Goal: Task Accomplishment & Management: Use online tool/utility

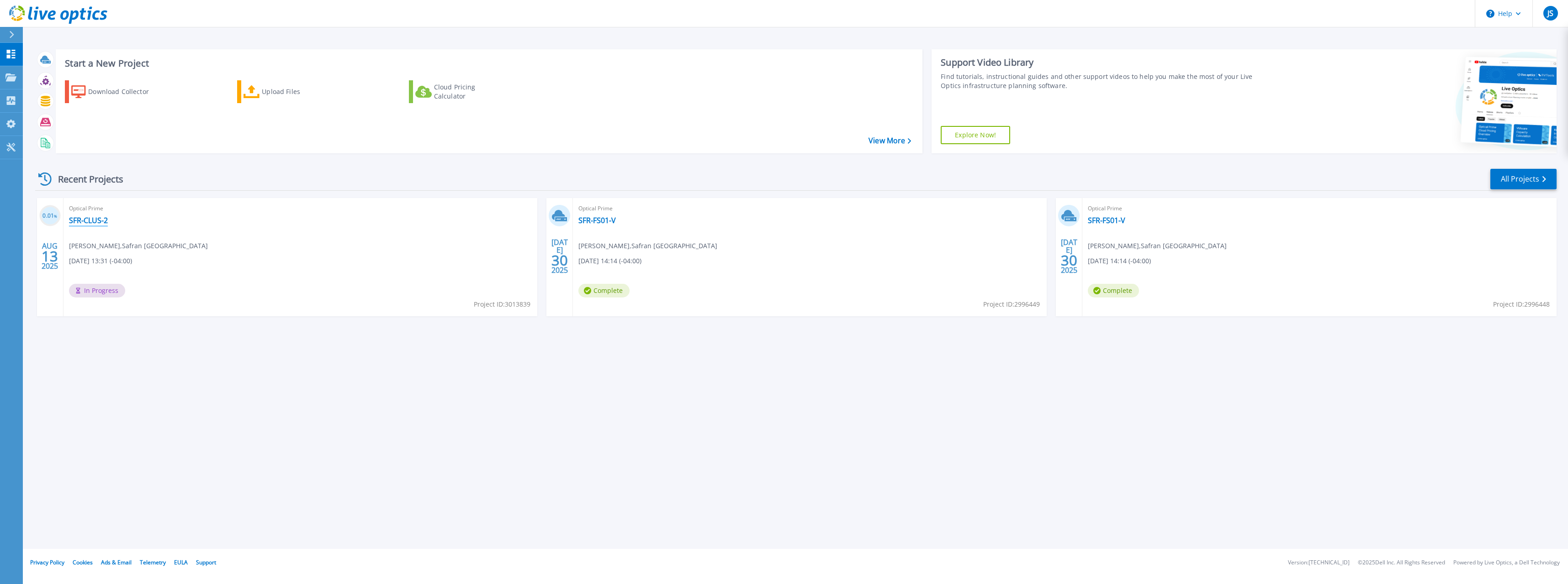
click at [89, 218] on link "SFR-CLUS-2" at bounding box center [88, 220] width 39 height 9
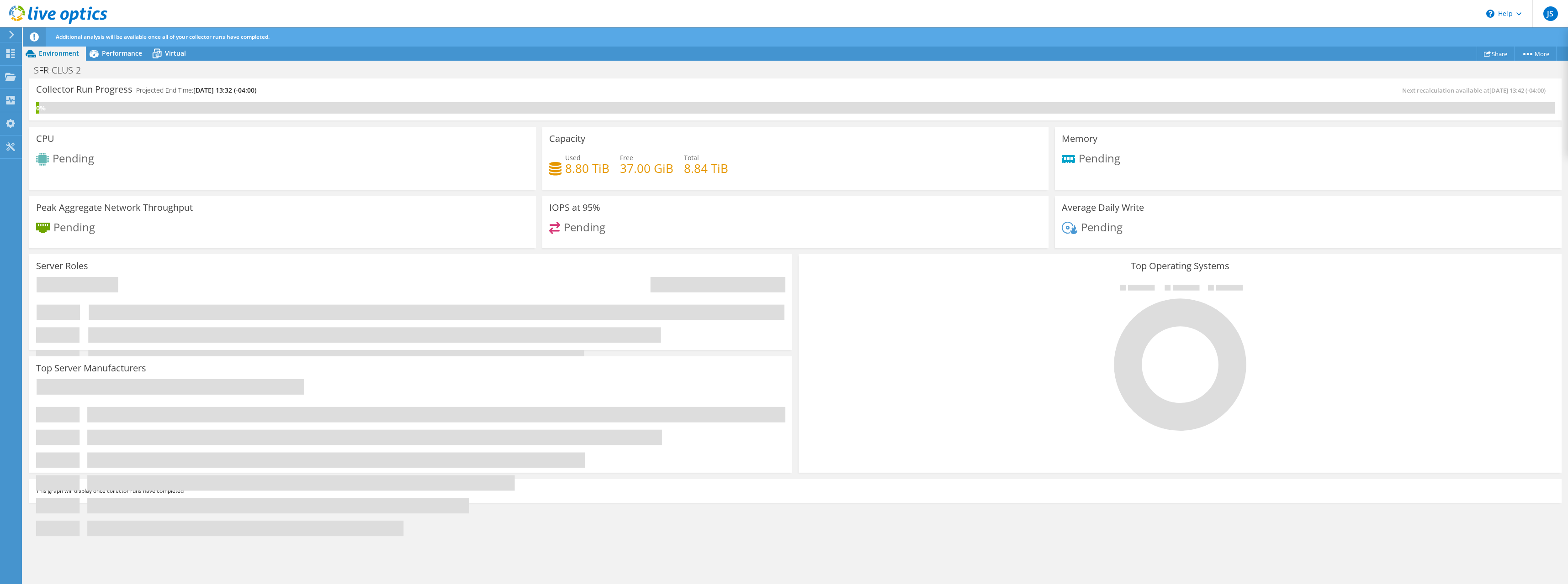
scroll to position [104, 0]
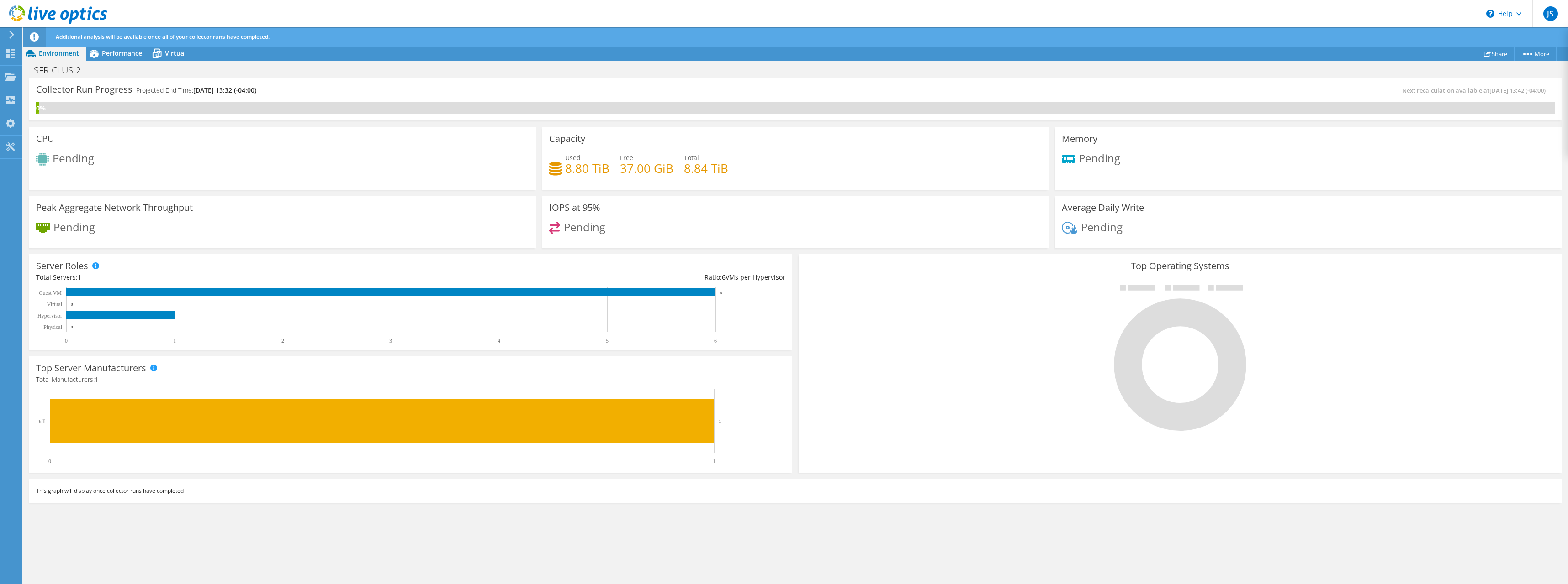
click at [646, 171] on h4 "37.00 GiB" at bounding box center [646, 168] width 53 height 10
click at [115, 50] on span "Performance" at bounding box center [122, 53] width 41 height 9
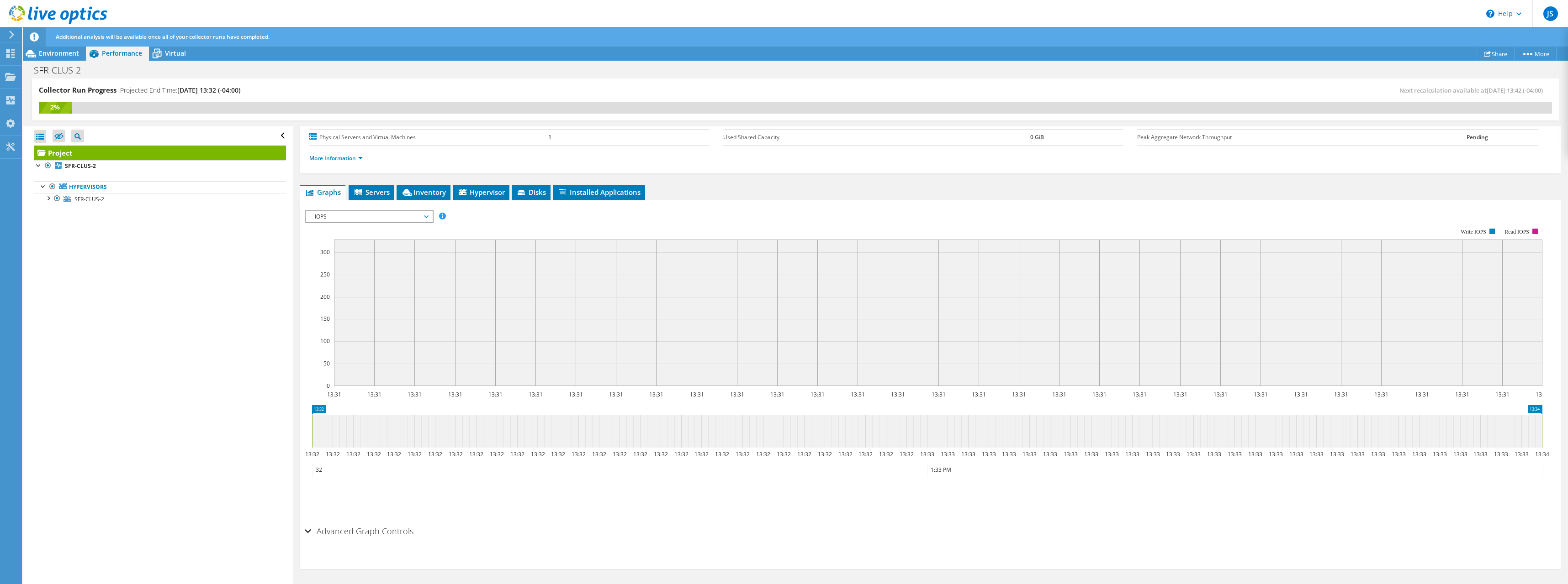
drag, startPoint x: 313, startPoint y: 415, endPoint x: 289, endPoint y: 417, distance: 24.1
click at [289, 417] on div "Collector Run Progress Projected End Time: 08/14/2025, 13:32 (-04:00) Next reca…" at bounding box center [795, 331] width 1545 height 506
click at [352, 220] on span "IOPS" at bounding box center [369, 217] width 117 height 11
click at [353, 217] on span "IOPS" at bounding box center [369, 217] width 117 height 11
click at [47, 199] on div at bounding box center [48, 198] width 9 height 9
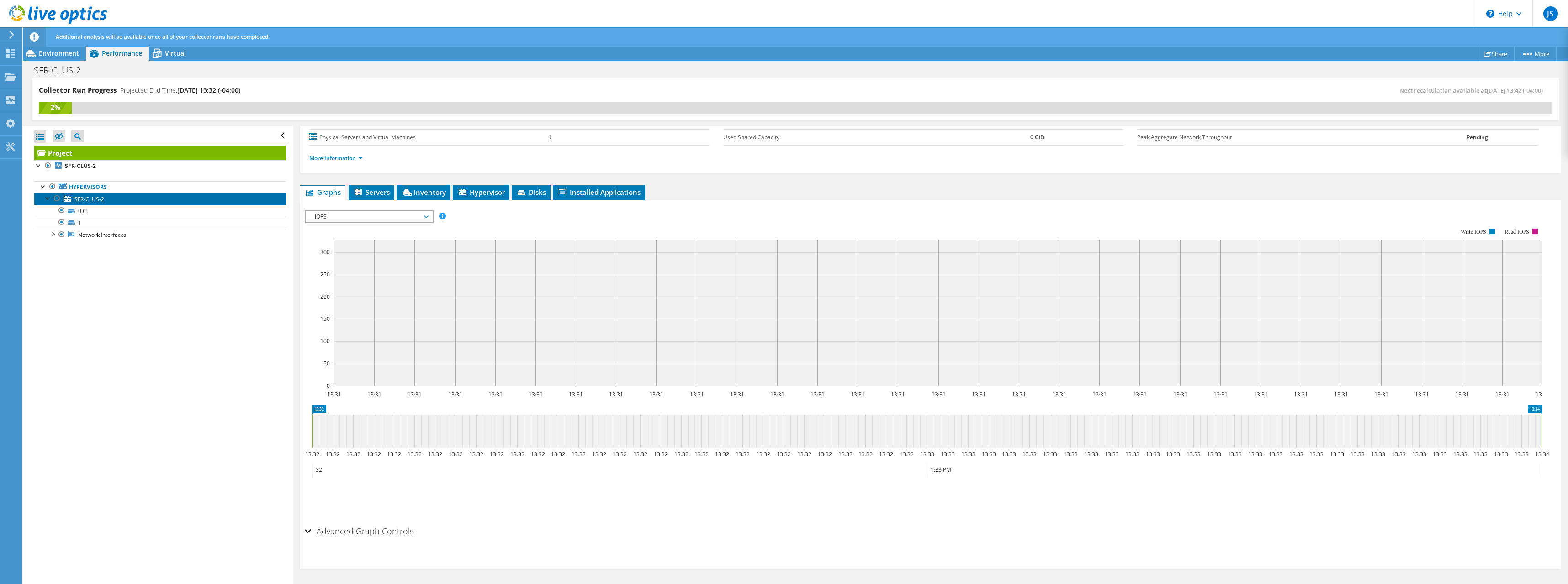
click at [116, 202] on link "SFR-CLUS-2" at bounding box center [160, 199] width 252 height 12
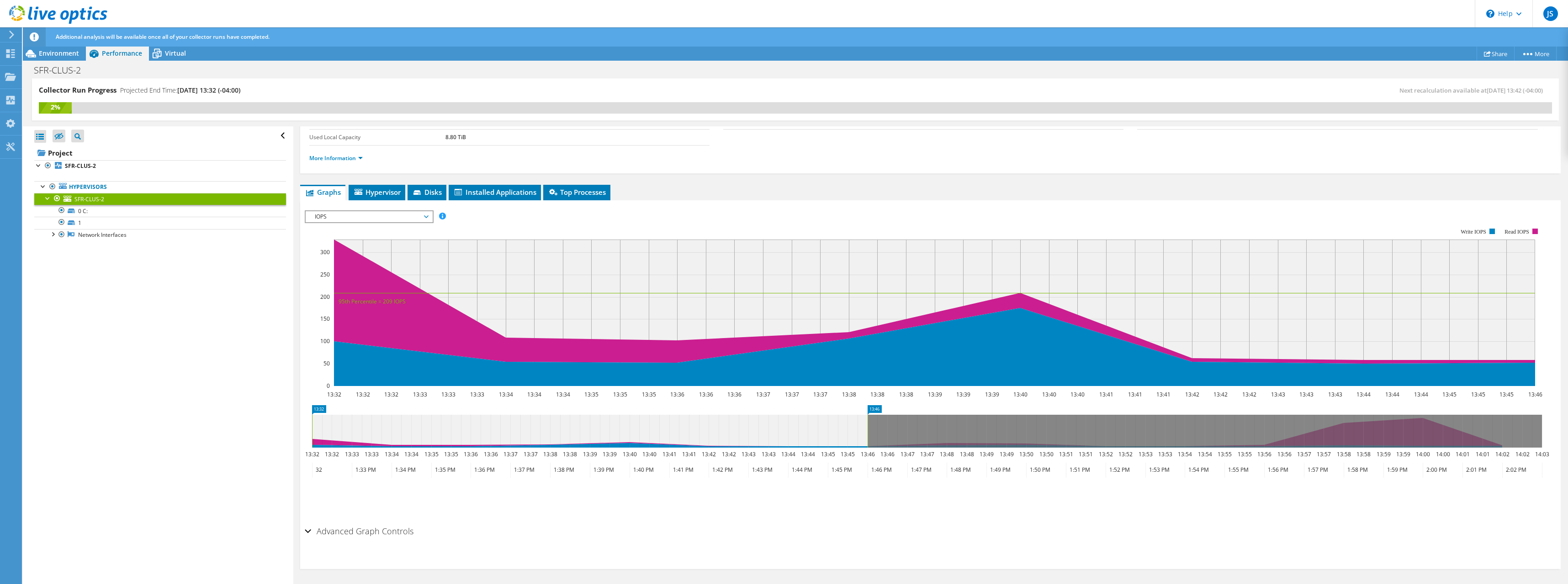
scroll to position [72, 0]
click at [409, 217] on span "IOPS" at bounding box center [369, 217] width 117 height 11
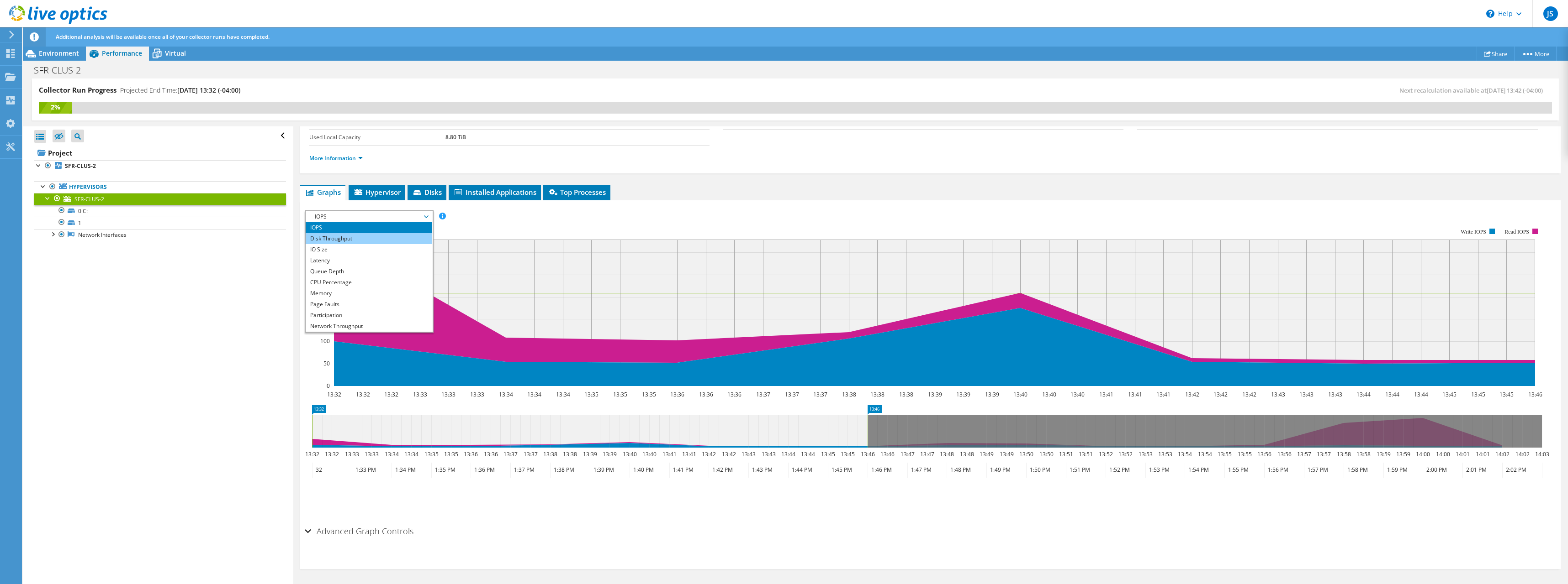
click at [365, 237] on li "Disk Throughput" at bounding box center [369, 238] width 126 height 11
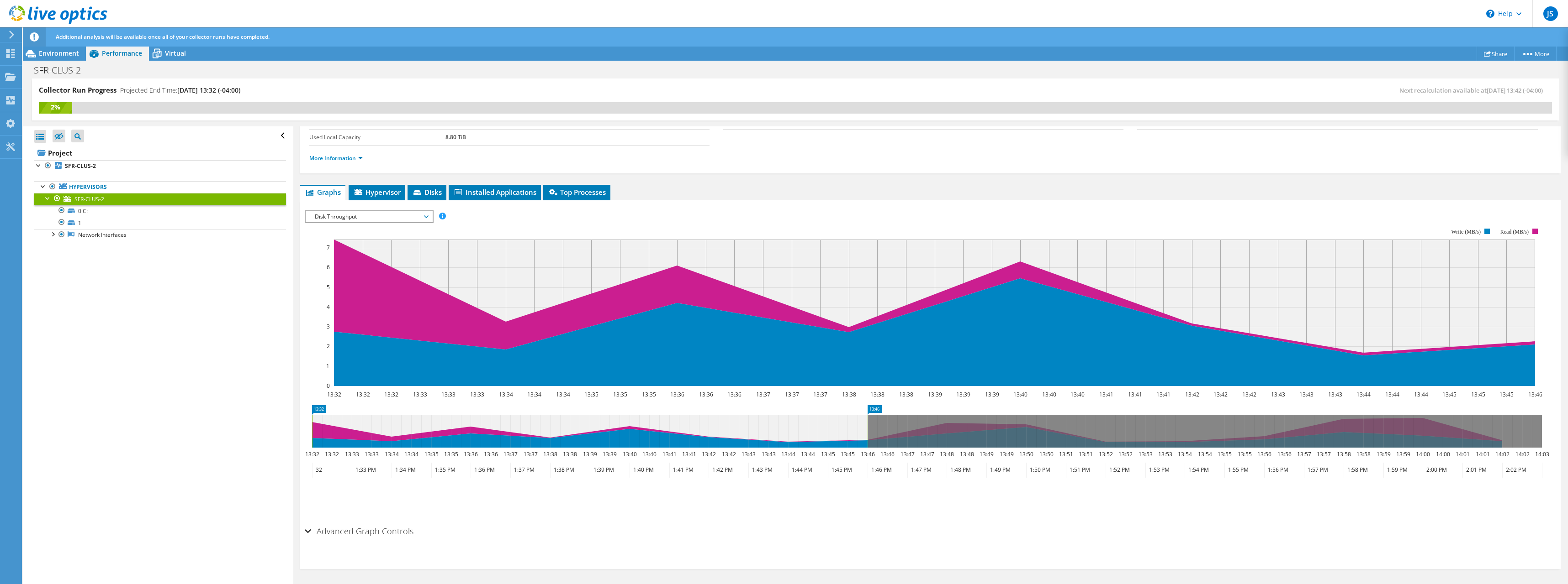
click at [377, 219] on span "Disk Throughput" at bounding box center [369, 217] width 117 height 11
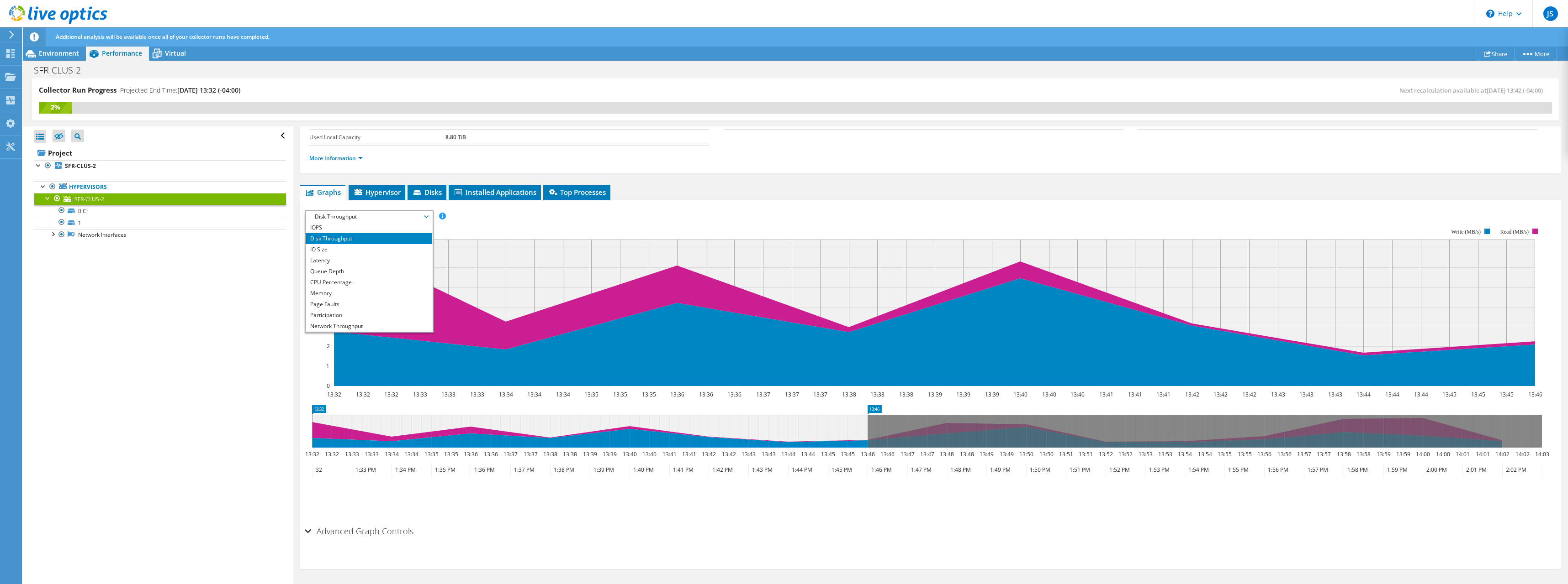
click at [370, 218] on span "Disk Throughput" at bounding box center [369, 217] width 117 height 11
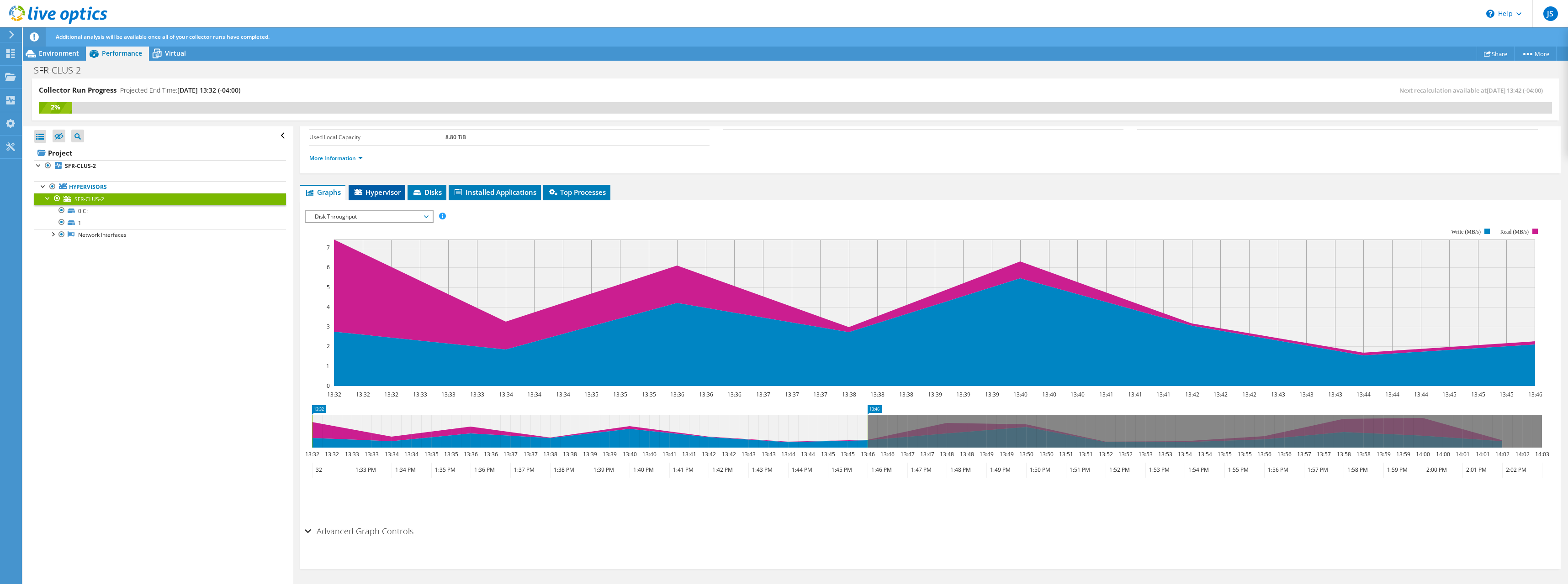
click at [384, 189] on span "Hypervisor" at bounding box center [377, 192] width 48 height 9
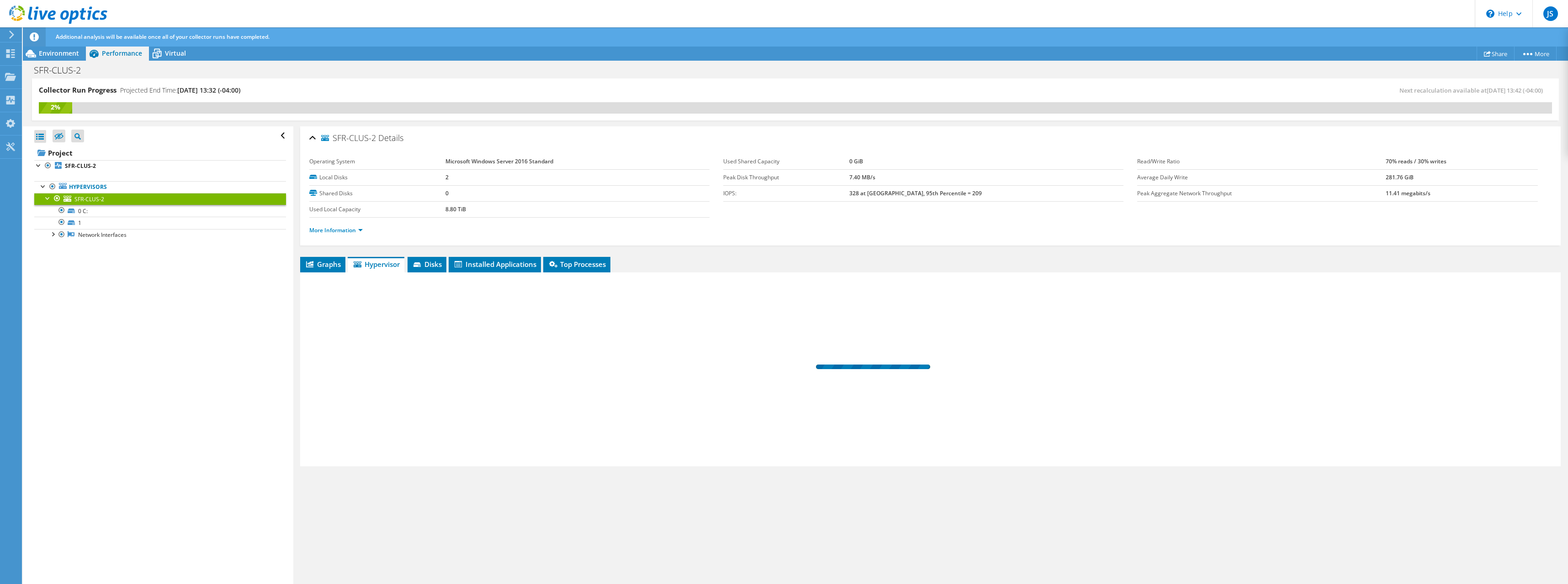
scroll to position [0, 0]
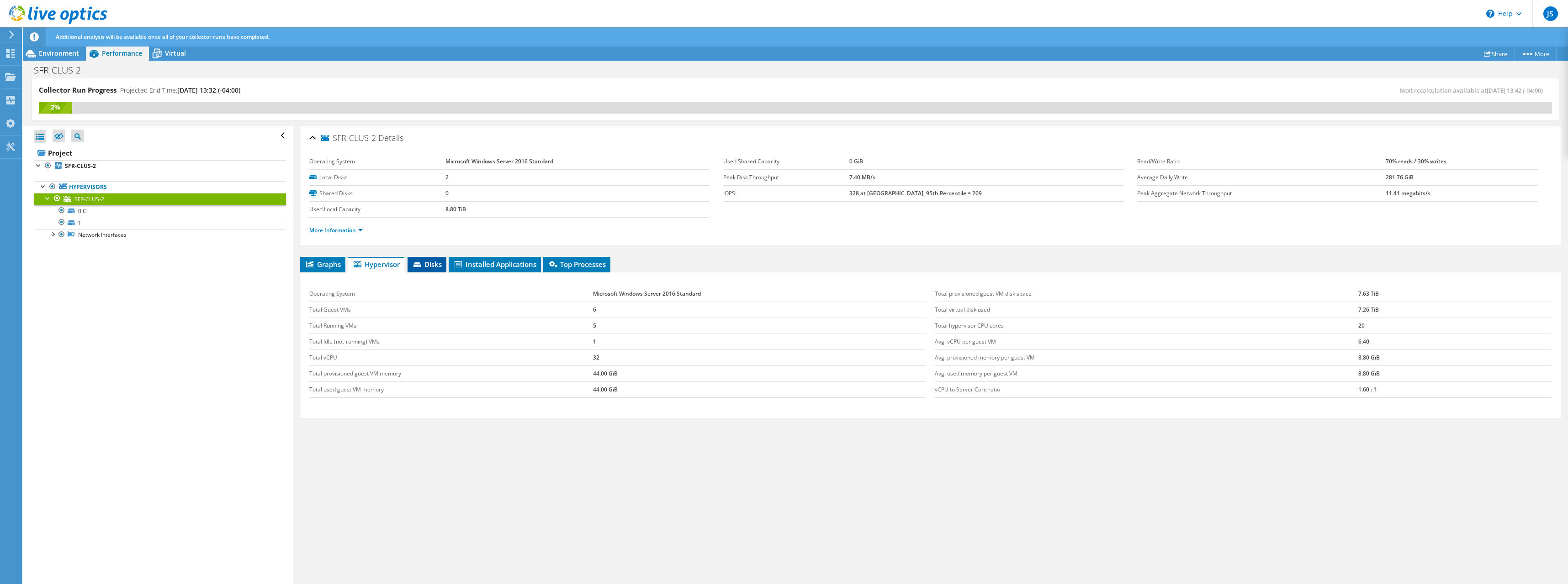
click at [425, 261] on span "Disks" at bounding box center [426, 264] width 30 height 9
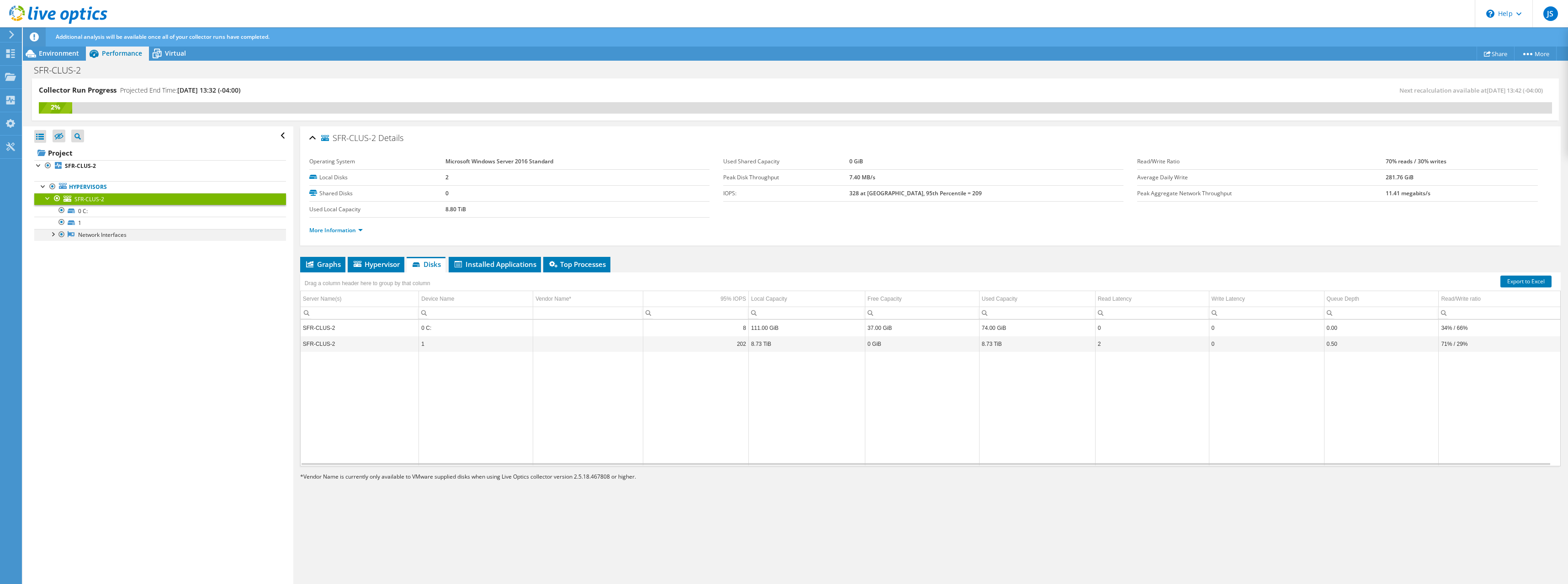
click at [51, 236] on div at bounding box center [52, 234] width 9 height 9
click at [59, 220] on div at bounding box center [61, 222] width 9 height 11
click at [87, 221] on link "1" at bounding box center [160, 222] width 252 height 12
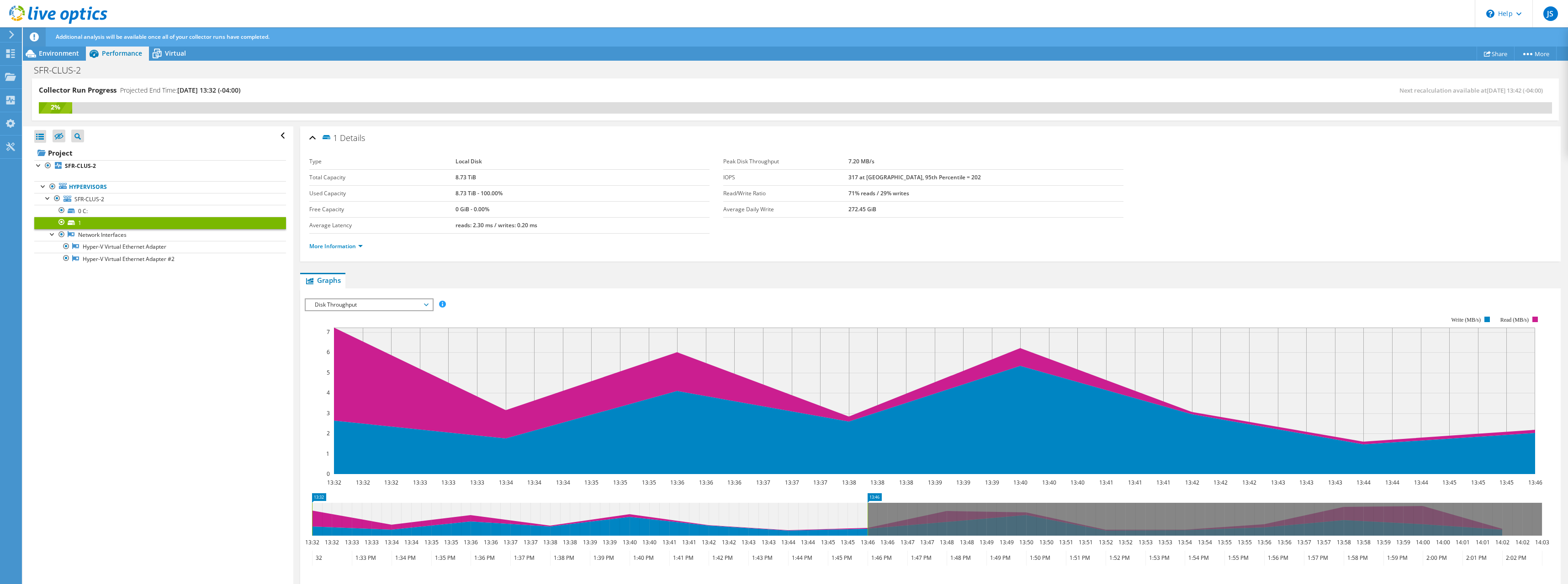
click at [412, 304] on span "Disk Throughput" at bounding box center [369, 305] width 117 height 11
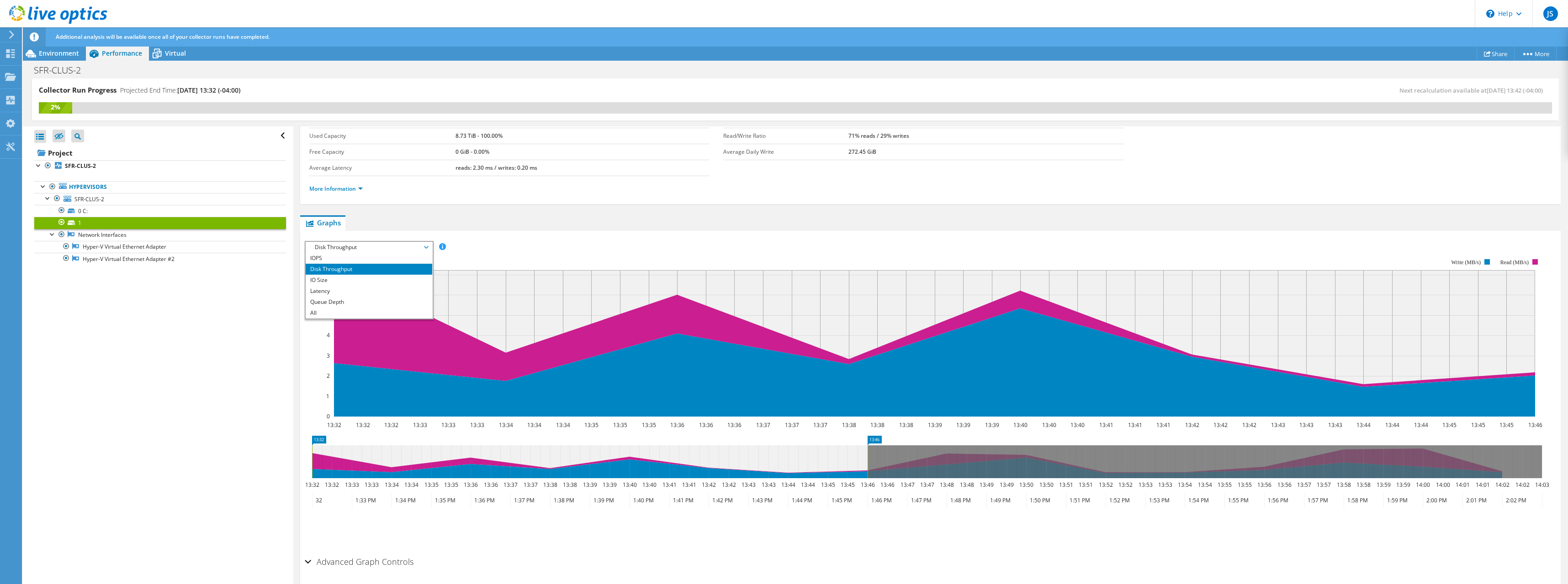
scroll to position [88, 0]
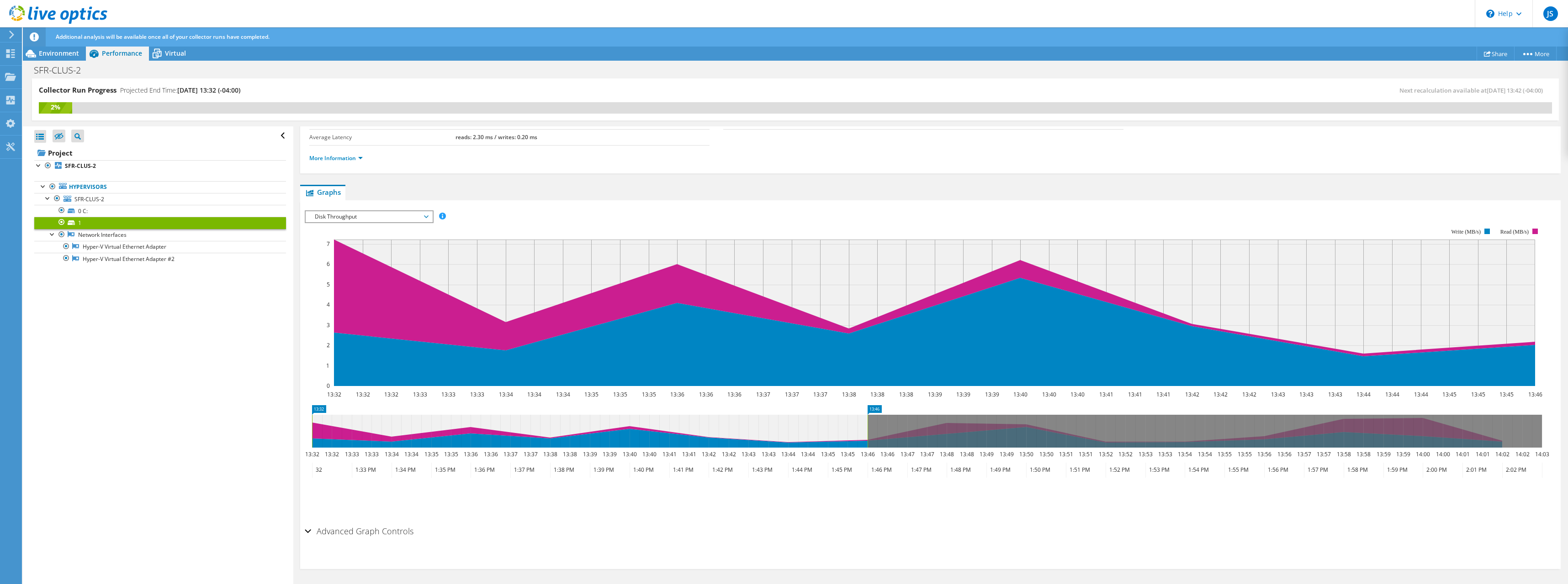
scroll to position [0, 0]
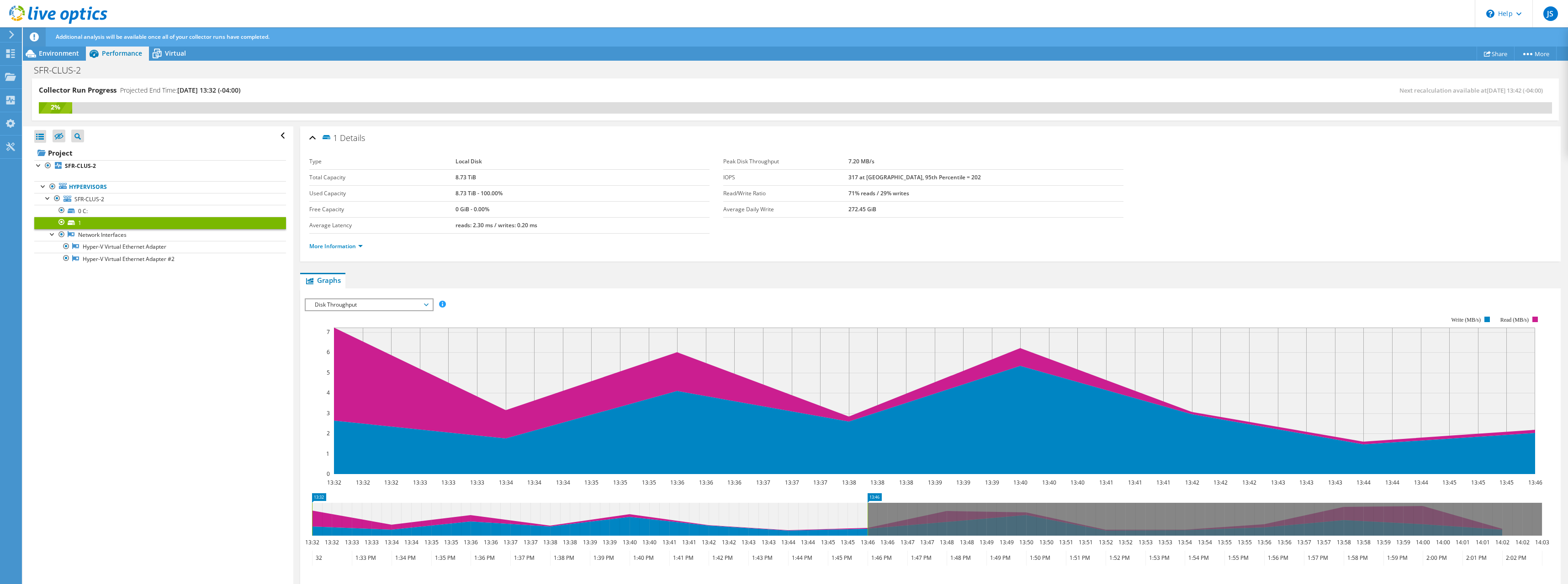
click at [539, 192] on div "8.73 TiB - 100.00%" at bounding box center [582, 193] width 254 height 11
click at [367, 245] on li "More Information" at bounding box center [338, 246] width 59 height 10
click at [361, 246] on link "More Information" at bounding box center [335, 246] width 53 height 8
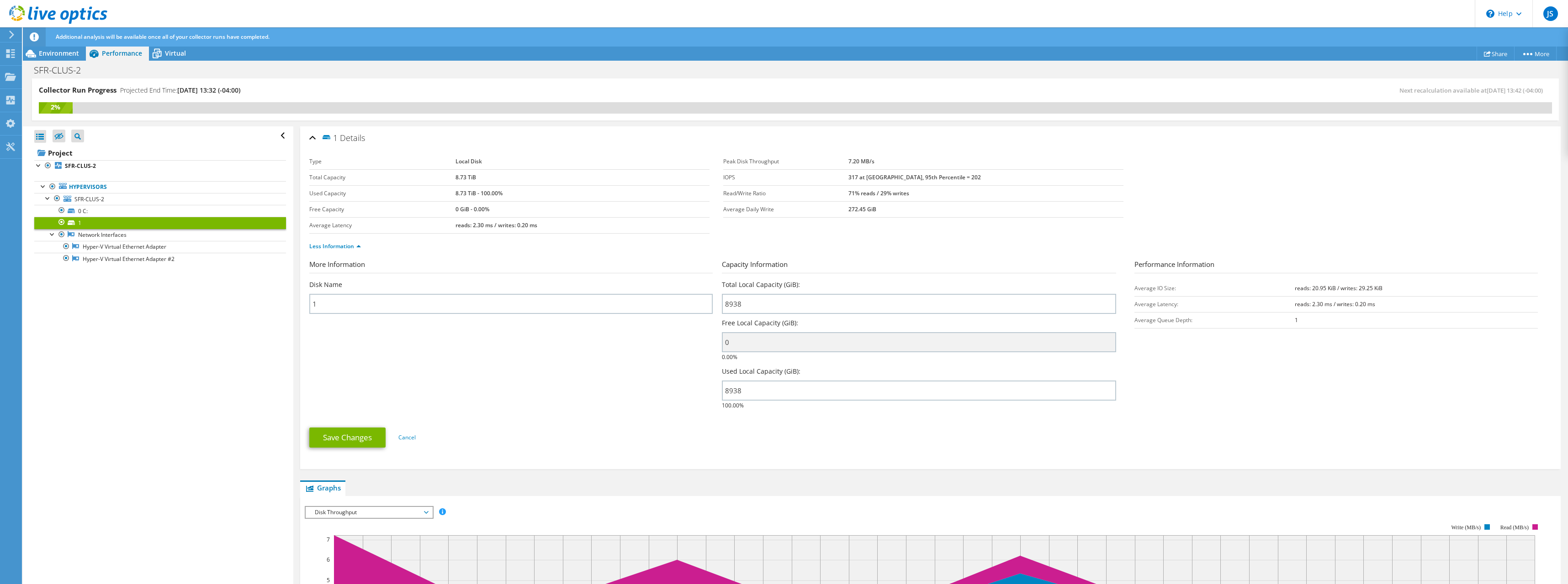
click at [406, 253] on div "Less Information" at bounding box center [929, 246] width 1242 height 25
click at [74, 166] on b "SFR-CLUS-2" at bounding box center [80, 166] width 31 height 8
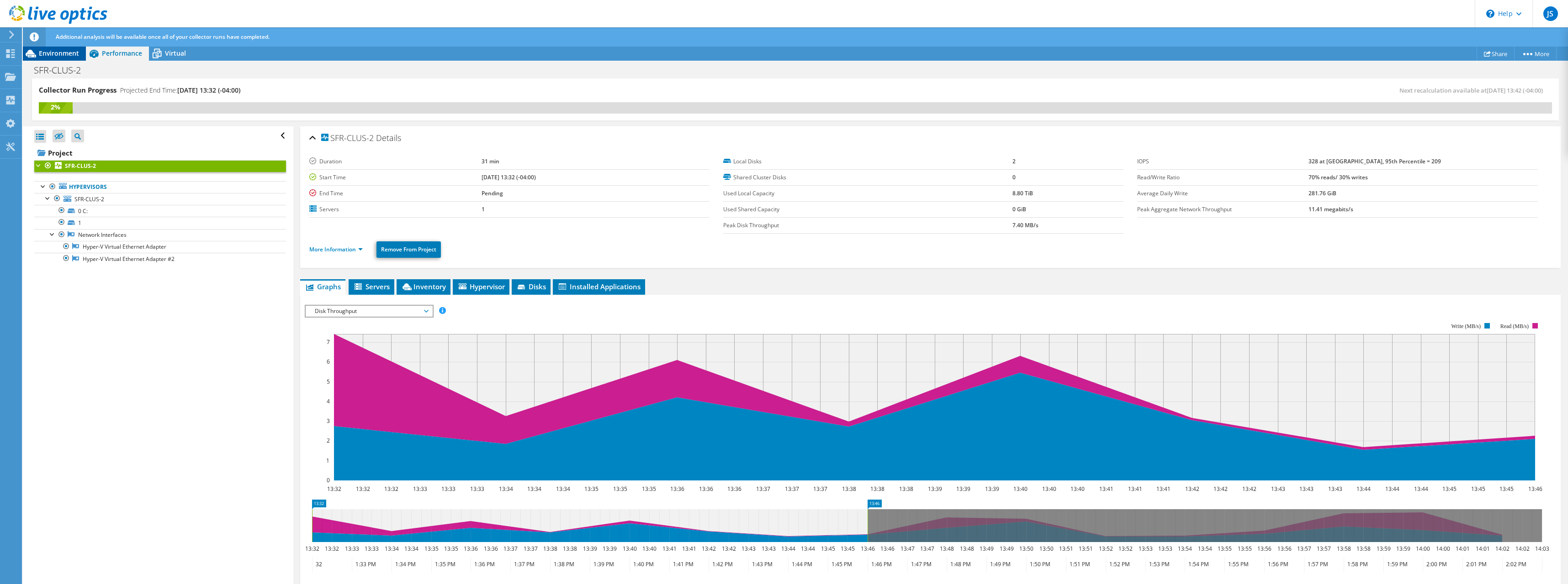
click at [47, 51] on span "Environment" at bounding box center [59, 53] width 41 height 9
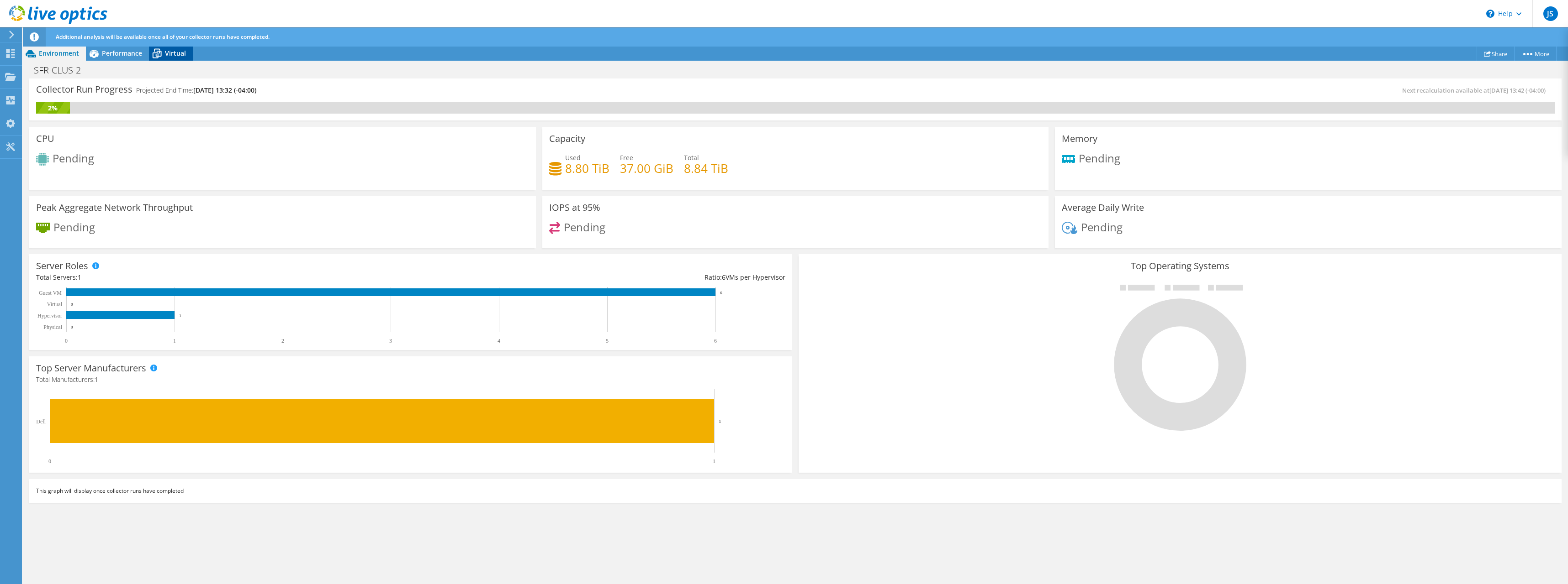
click at [164, 51] on icon at bounding box center [157, 54] width 16 height 16
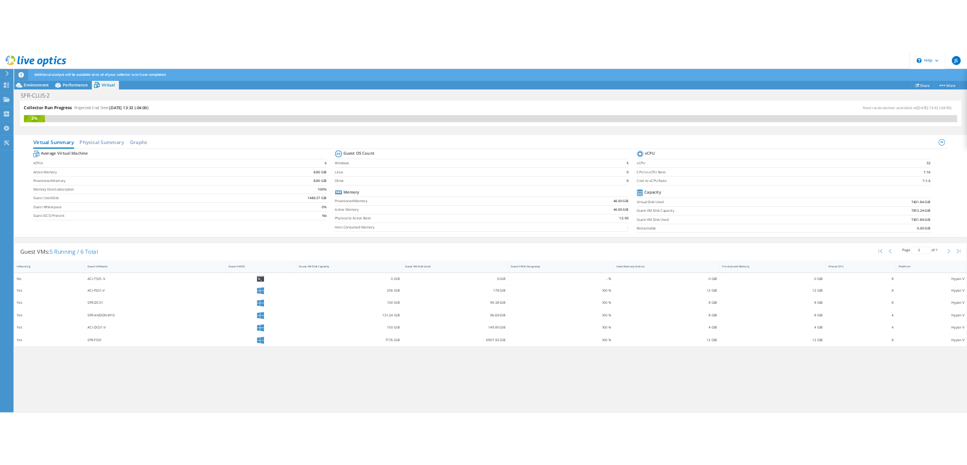
scroll to position [51, 0]
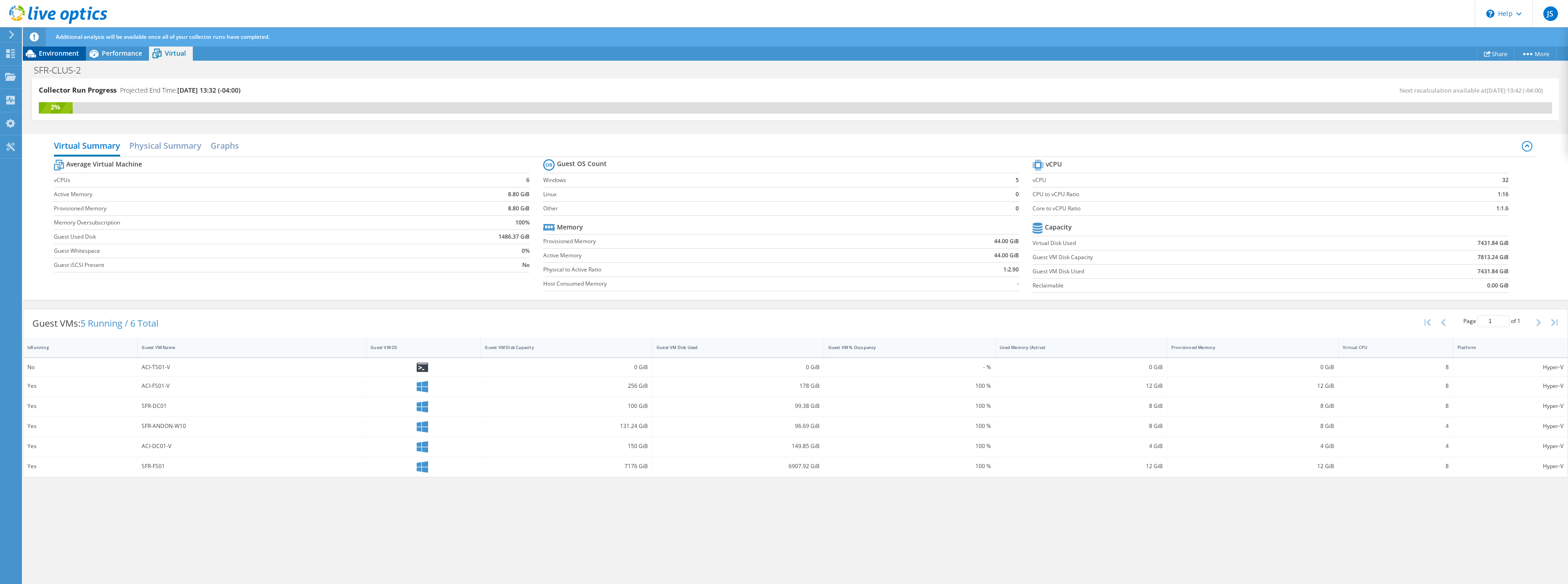
click at [61, 51] on span "Environment" at bounding box center [59, 53] width 41 height 9
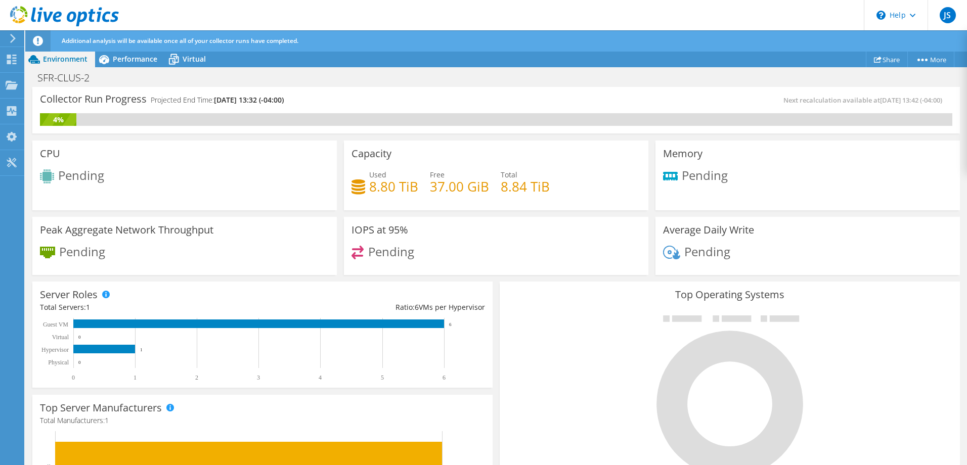
click at [14, 37] on use at bounding box center [13, 38] width 6 height 9
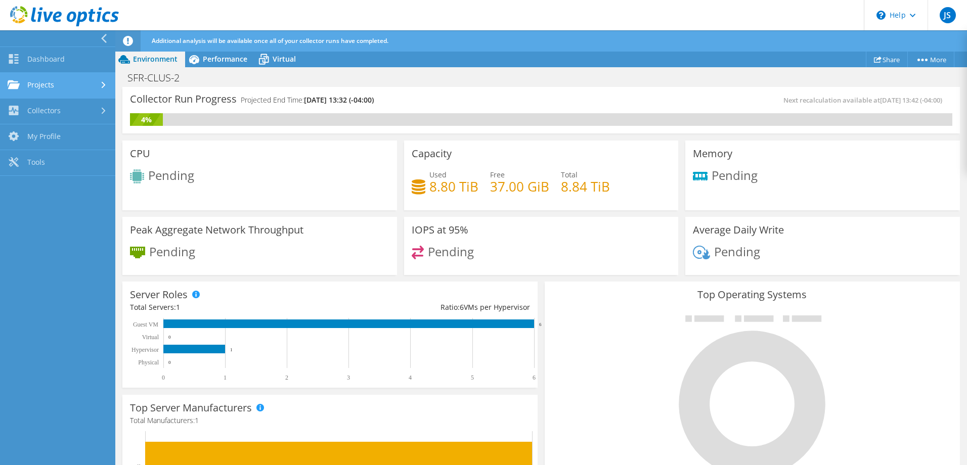
click at [73, 86] on link "Projects" at bounding box center [57, 86] width 115 height 26
click at [97, 88] on link "Projects" at bounding box center [57, 86] width 115 height 26
click at [30, 76] on link "Projects" at bounding box center [57, 86] width 115 height 26
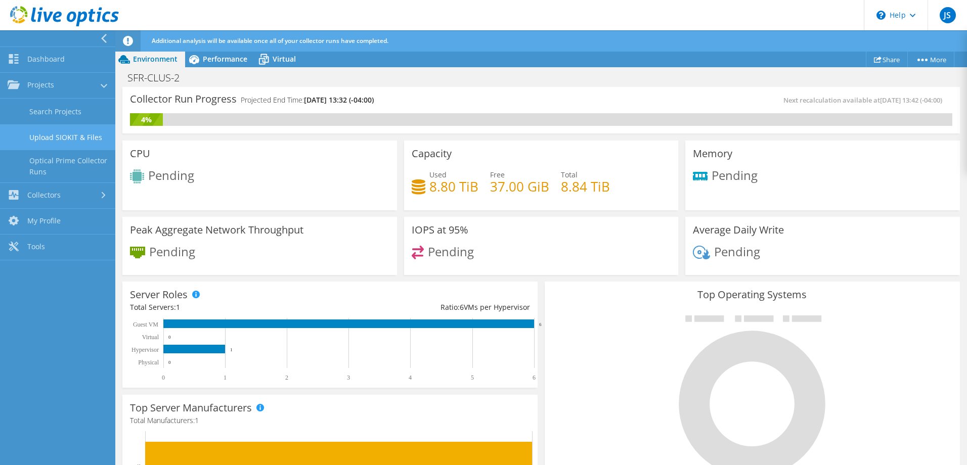
click at [63, 139] on link "Upload SIOKIT & Files" at bounding box center [57, 137] width 115 height 26
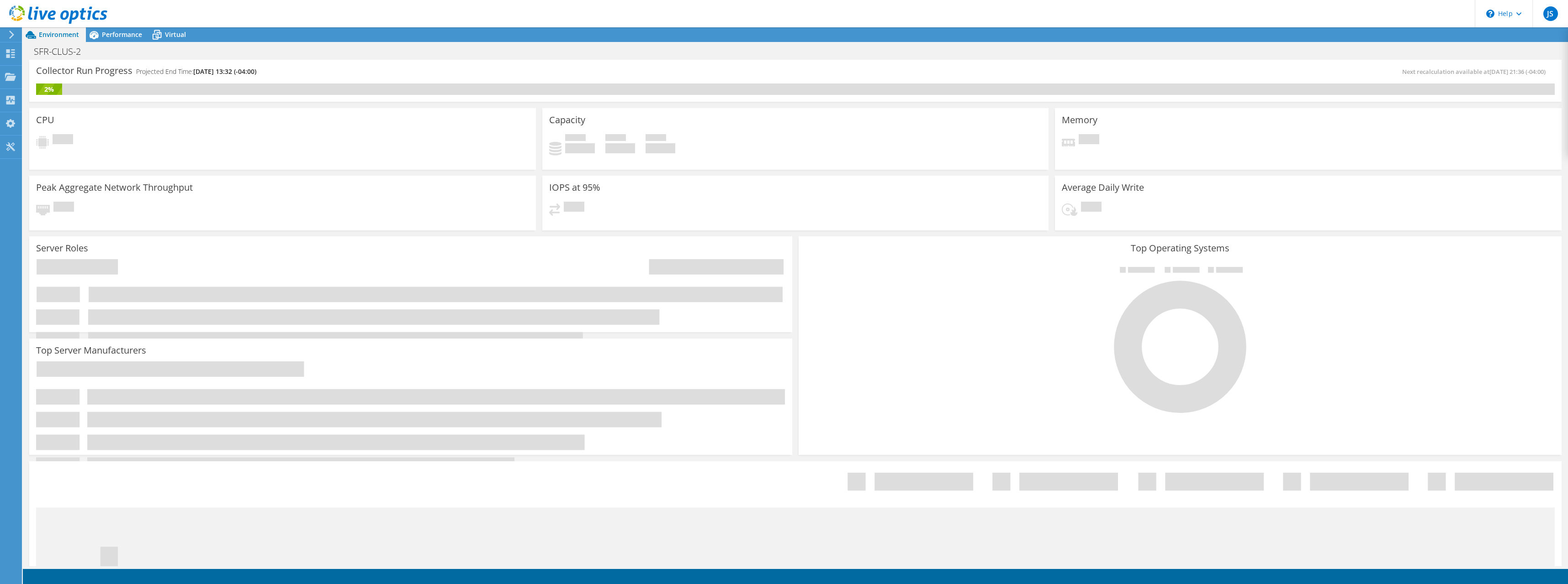
click at [49, 14] on use at bounding box center [58, 14] width 98 height 18
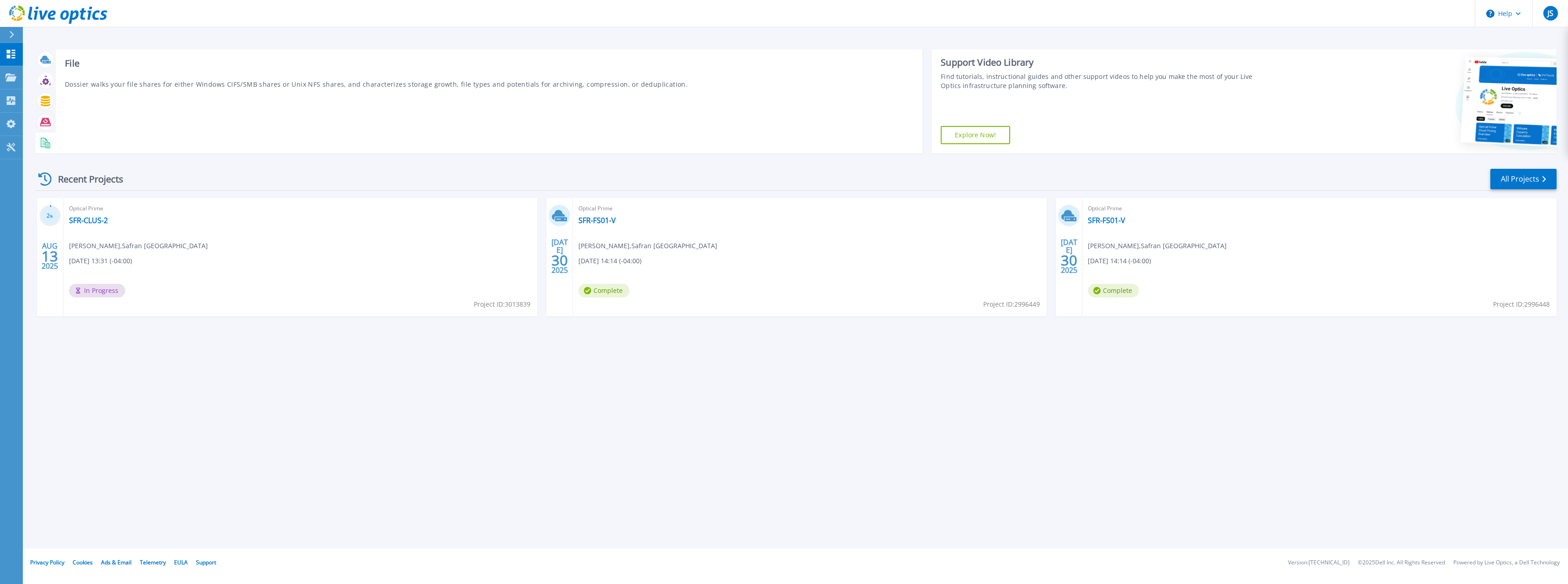
click at [44, 141] on icon at bounding box center [46, 144] width 11 height 11
click at [37, 58] on div at bounding box center [45, 60] width 16 height 16
click at [15, 73] on div at bounding box center [11, 77] width 11 height 8
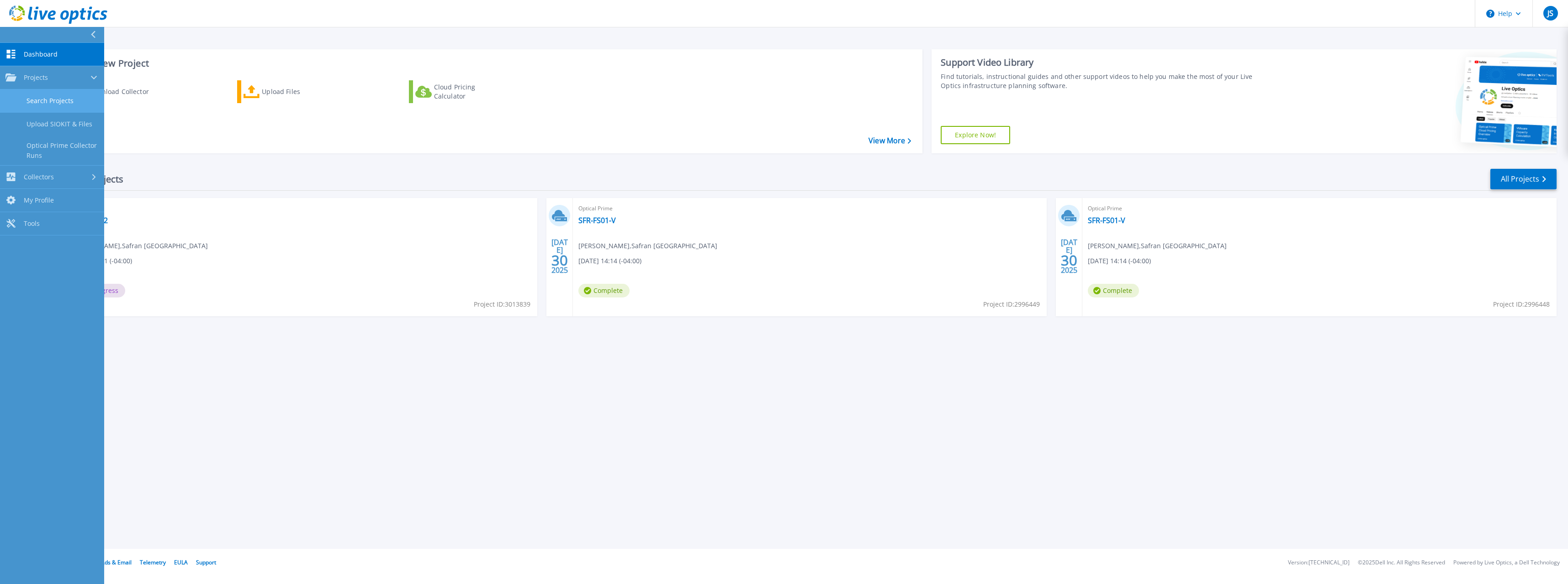
click at [68, 92] on link "Search Projects" at bounding box center [51, 101] width 104 height 23
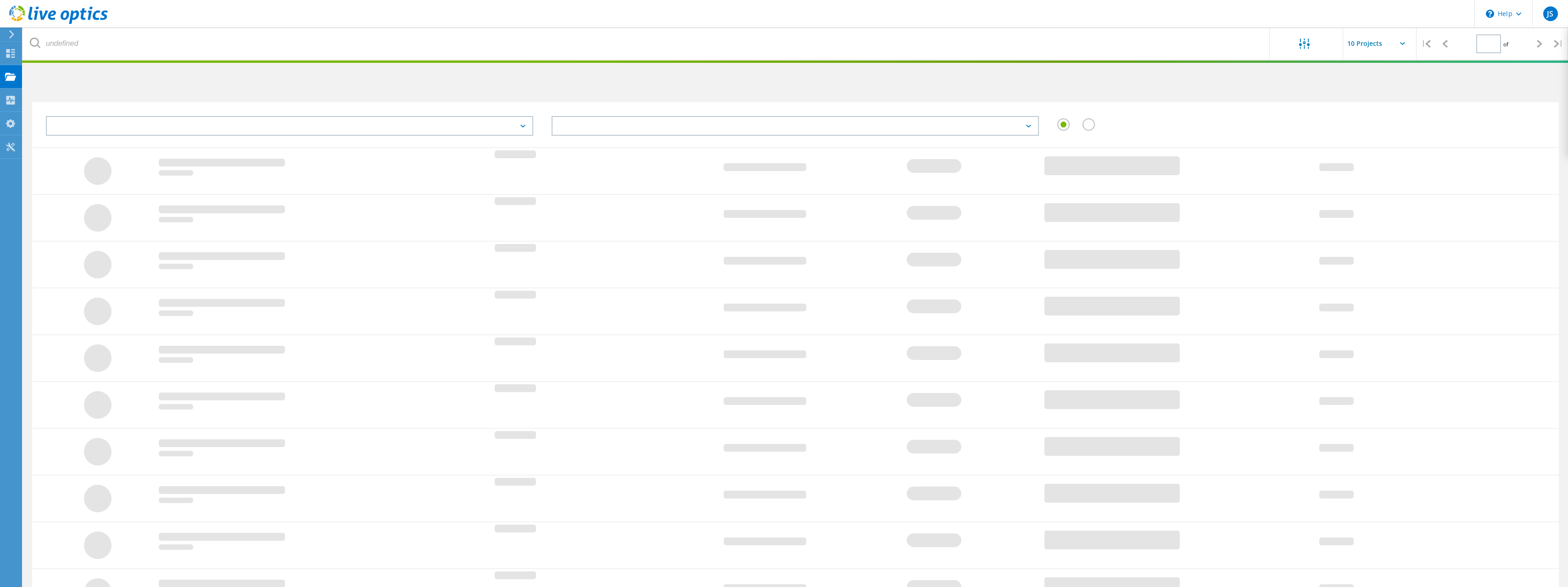
type input "1"
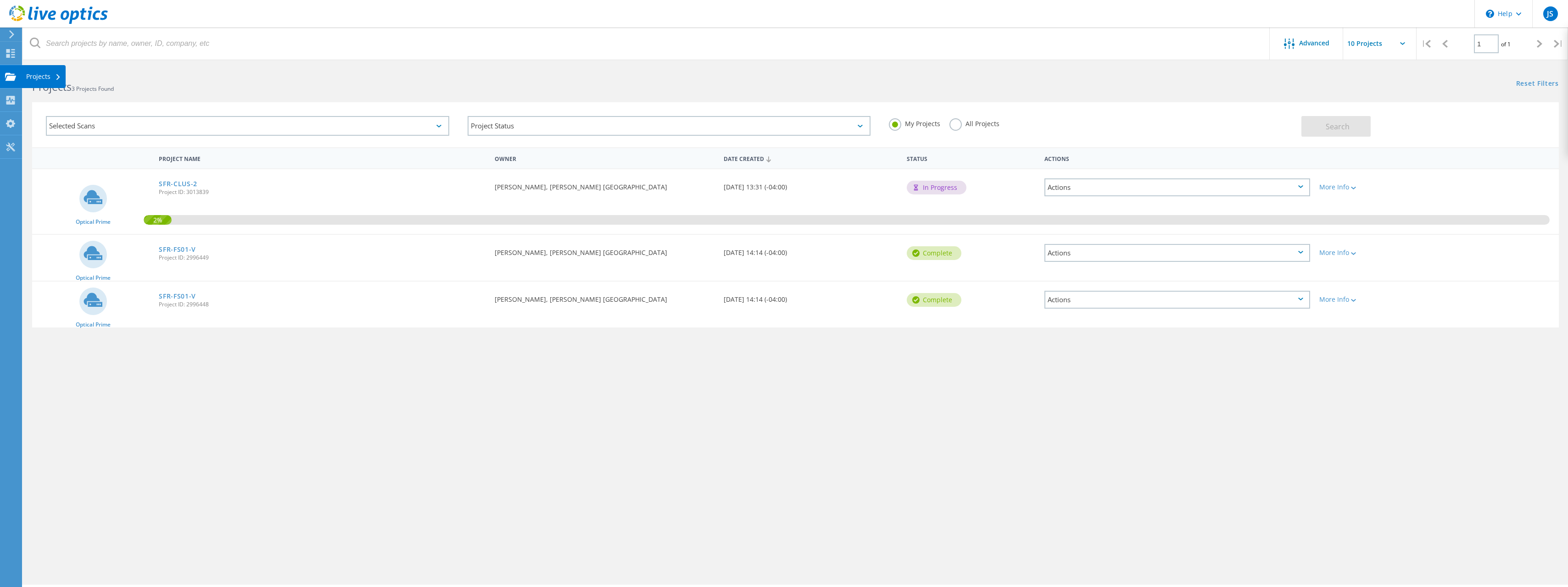
click at [9, 75] on icon at bounding box center [11, 77] width 11 height 9
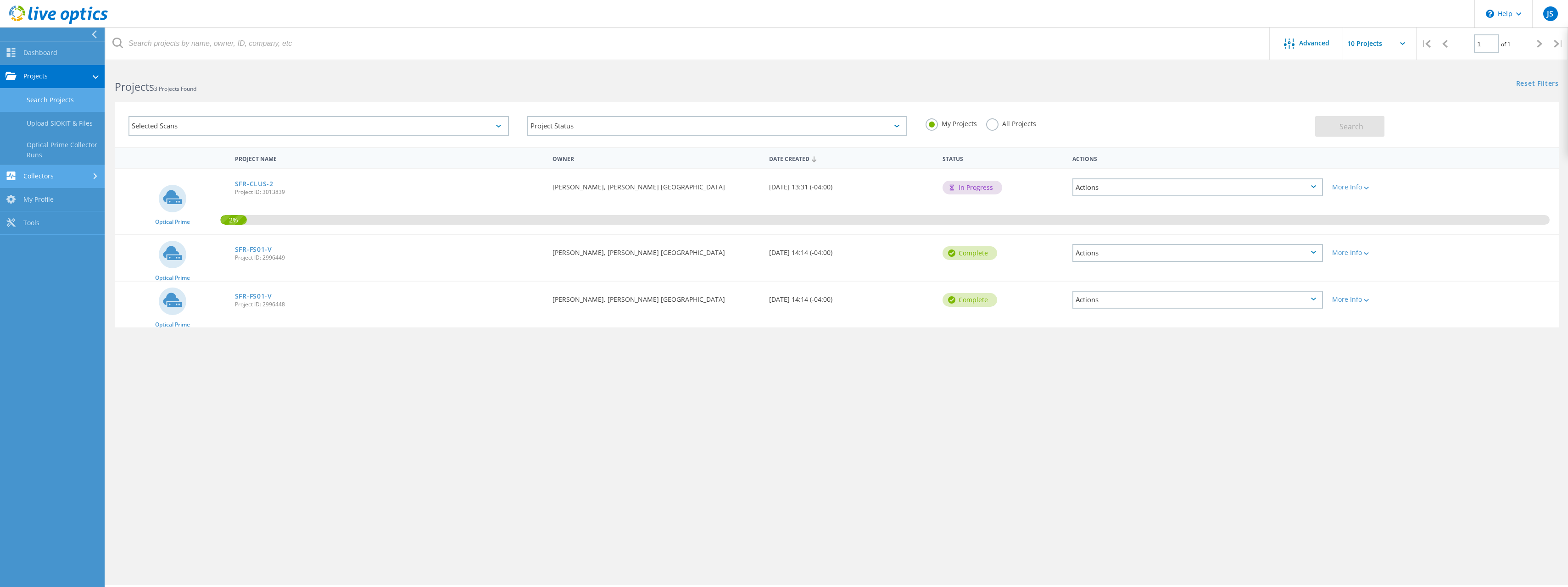
click at [68, 177] on link "Collectors" at bounding box center [52, 177] width 104 height 24
click at [63, 142] on link "Dossier" at bounding box center [52, 147] width 104 height 24
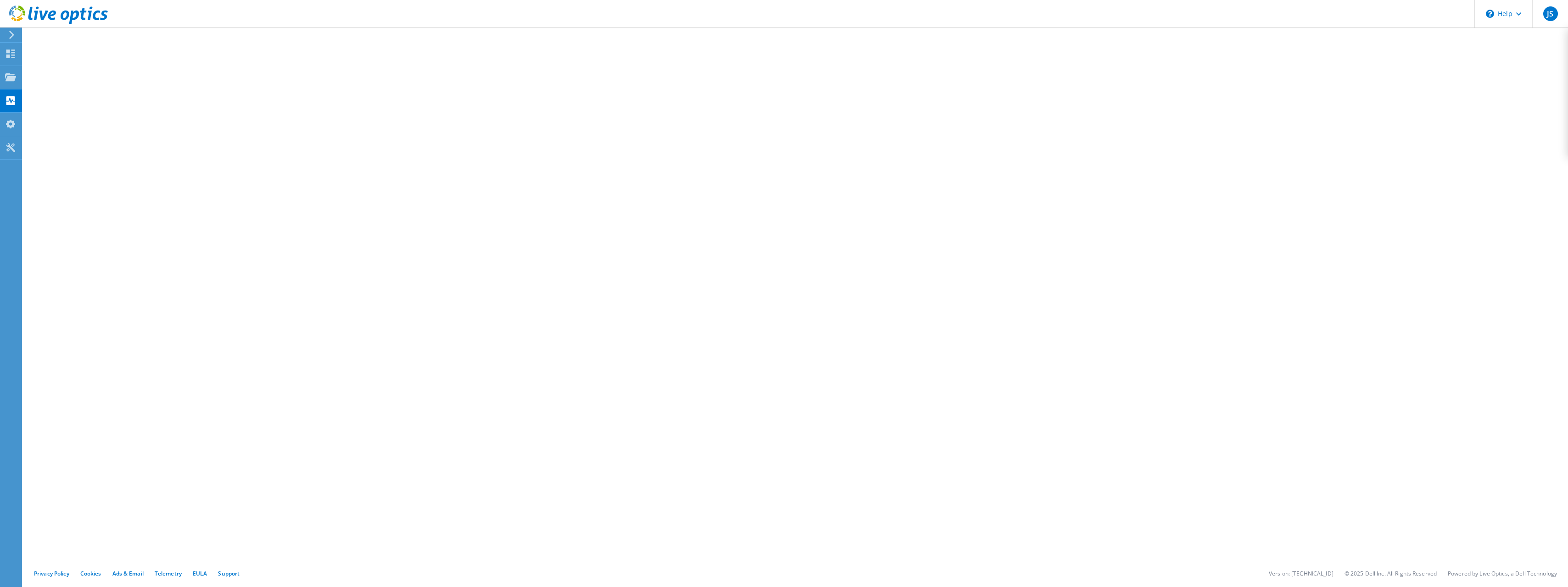
click at [13, 33] on icon at bounding box center [12, 34] width 7 height 8
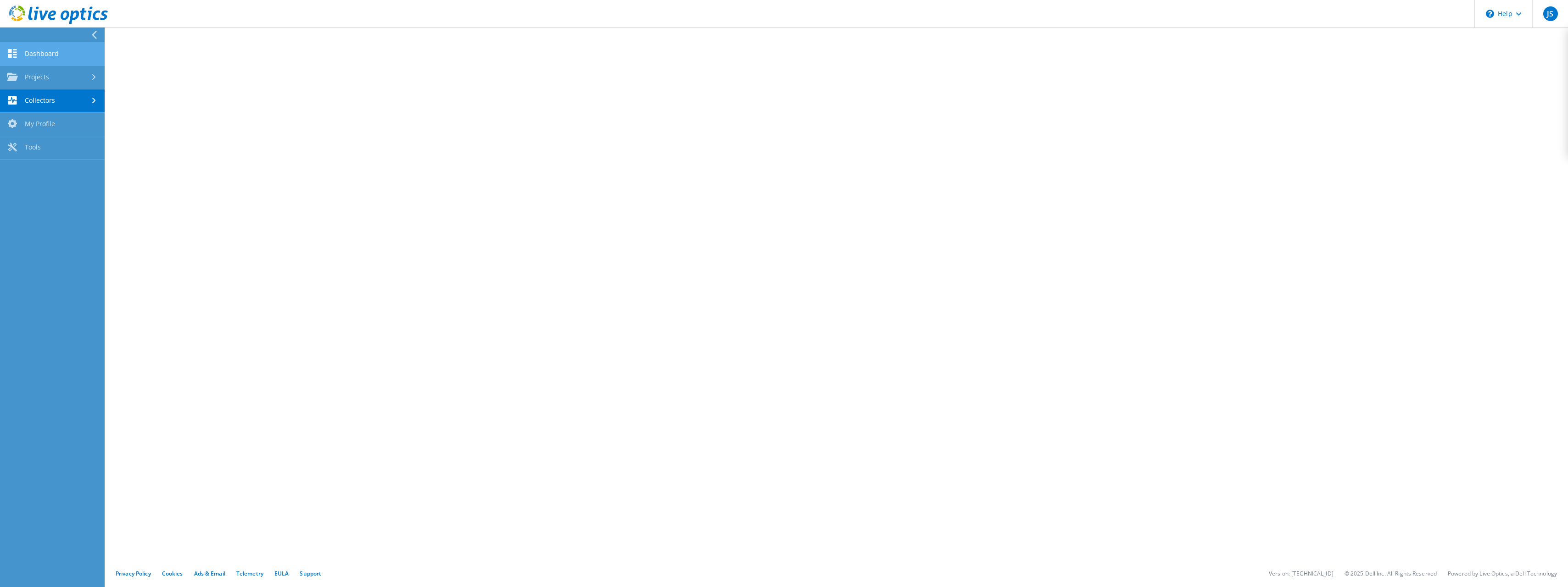
click at [40, 49] on link "Dashboard" at bounding box center [52, 54] width 104 height 24
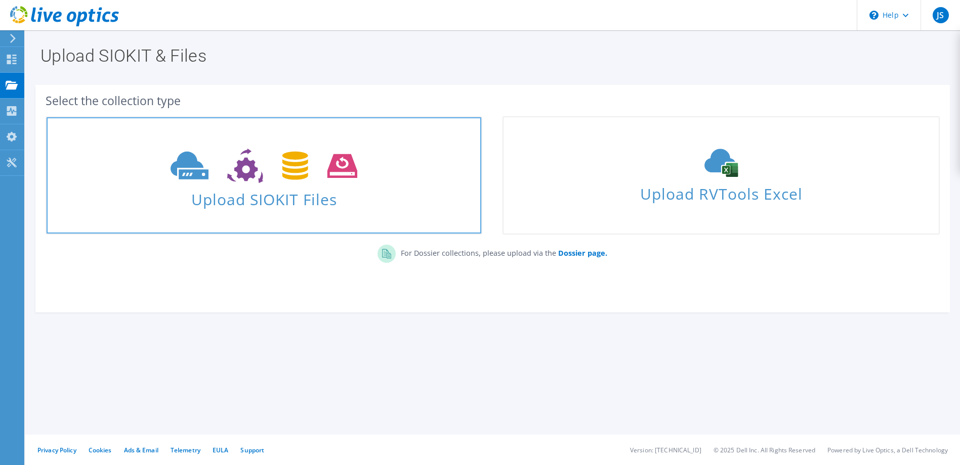
click at [227, 155] on icon at bounding box center [263, 166] width 187 height 35
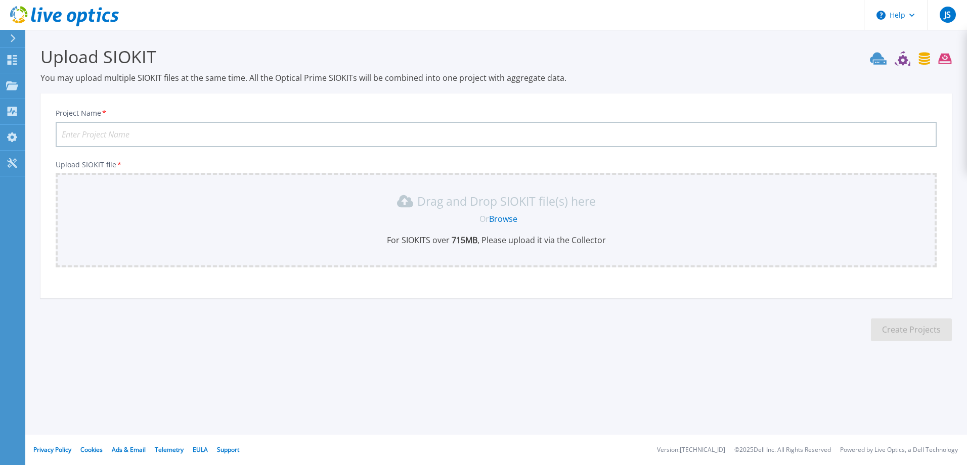
click at [207, 128] on input "Project Name *" at bounding box center [496, 134] width 881 height 25
type input "SFR-FS01-V DOSSIER"
click at [196, 161] on p "Upload SIOKIT file *" at bounding box center [496, 165] width 881 height 8
click at [513, 254] on div "Drag and Drop SIOKIT file(s) here Or Browse For SIOKITS over 715 MB , Please up…" at bounding box center [496, 220] width 881 height 95
click at [508, 220] on link "Browse" at bounding box center [503, 218] width 28 height 11
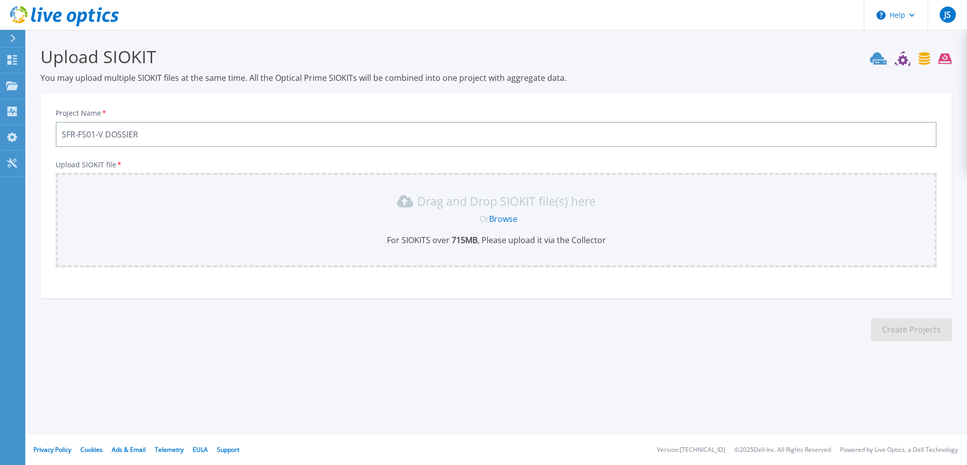
click at [501, 290] on div "Project Name * SFR-FS01-V DOSSIER Upload SIOKIT file * Drag and Drop SIOKIT fil…" at bounding box center [495, 199] width 911 height 198
click at [532, 244] on p "For SIOKITS over 715 MB , Please upload it via the Collector" at bounding box center [496, 240] width 869 height 11
drag, startPoint x: 673, startPoint y: 310, endPoint x: 696, endPoint y: 283, distance: 35.9
click at [673, 308] on section "Upload SIOKIT You may upload multiple SIOKIT files at the same time. All the Op…" at bounding box center [496, 197] width 942 height 334
click at [19, 38] on div at bounding box center [17, 38] width 16 height 17
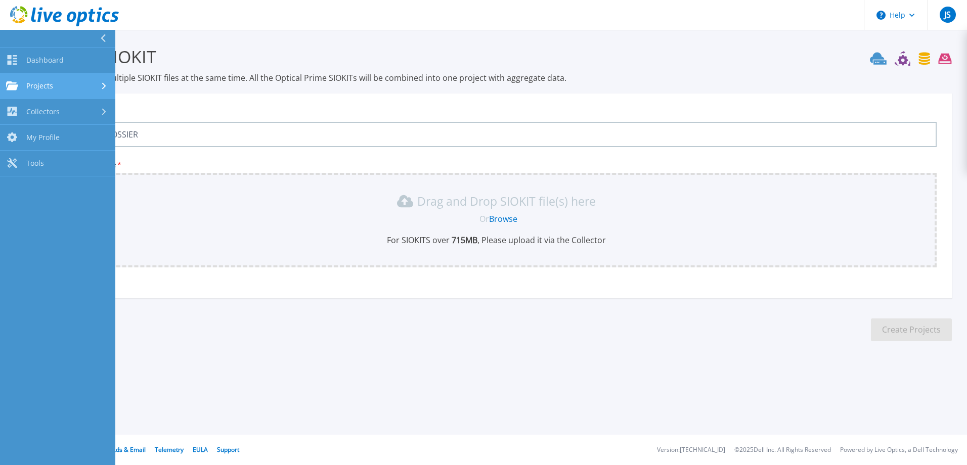
click at [52, 84] on span "Projects" at bounding box center [39, 85] width 27 height 9
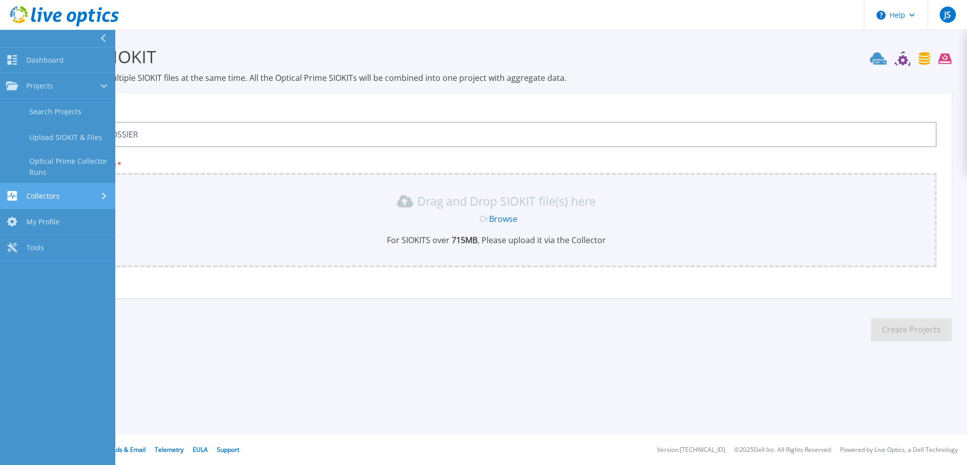
click at [56, 195] on span "Collectors" at bounding box center [42, 196] width 33 height 9
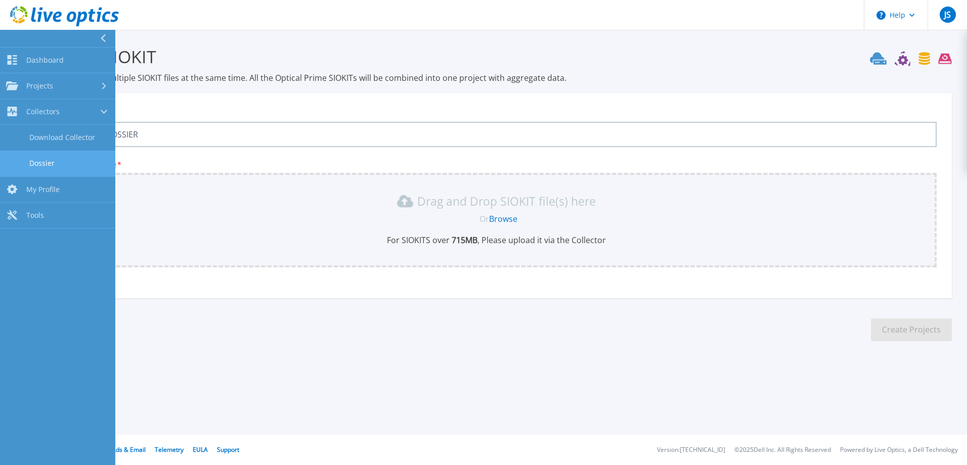
click at [53, 173] on link "Dossier" at bounding box center [57, 164] width 115 height 26
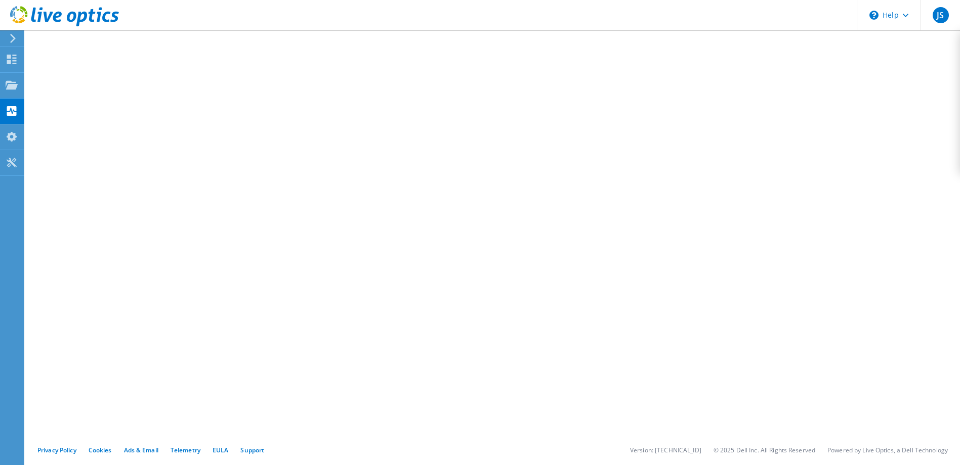
click at [84, 16] on use at bounding box center [64, 16] width 109 height 20
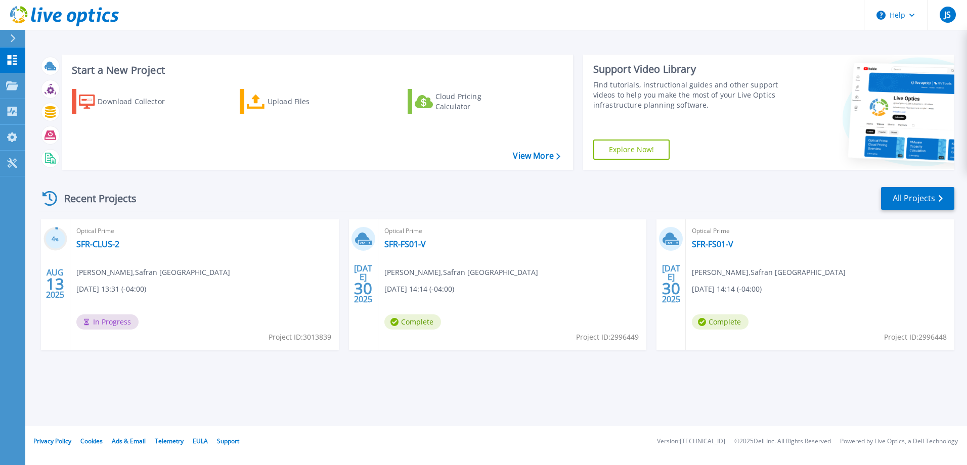
click at [332, 88] on div "Download Collector Upload Files Cloud Pricing Calculator" at bounding box center [316, 123] width 504 height 84
click at [307, 105] on div "Upload Files" at bounding box center [308, 102] width 81 height 20
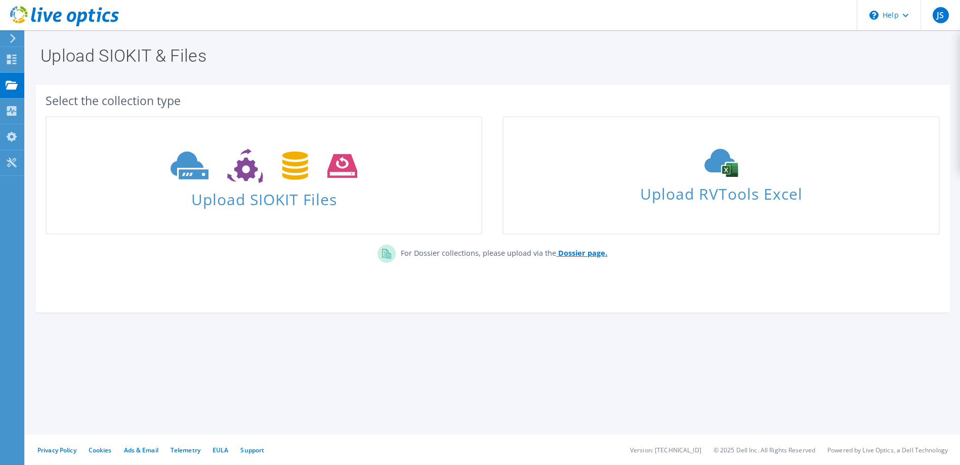
click at [584, 253] on b "Dossier page." at bounding box center [582, 253] width 49 height 10
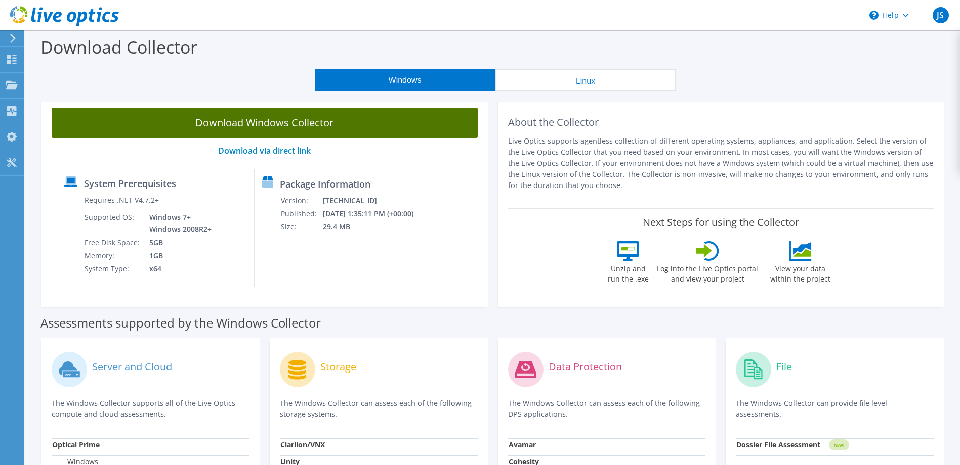
click at [285, 126] on link "Download Windows Collector" at bounding box center [265, 123] width 426 height 30
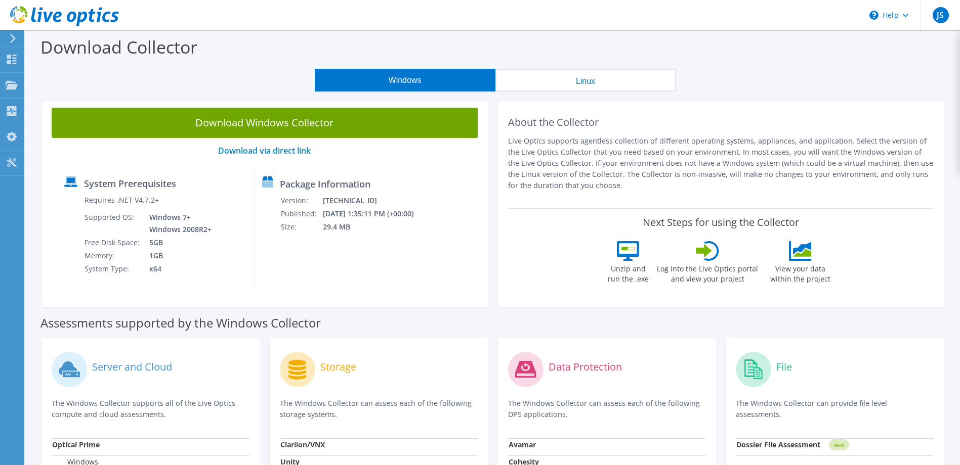
click at [635, 138] on p "Live Optics supports agentless collection of different operating systems, appli…" at bounding box center [721, 164] width 426 height 56
click at [770, 84] on div "Windows Linux" at bounding box center [494, 80] width 919 height 23
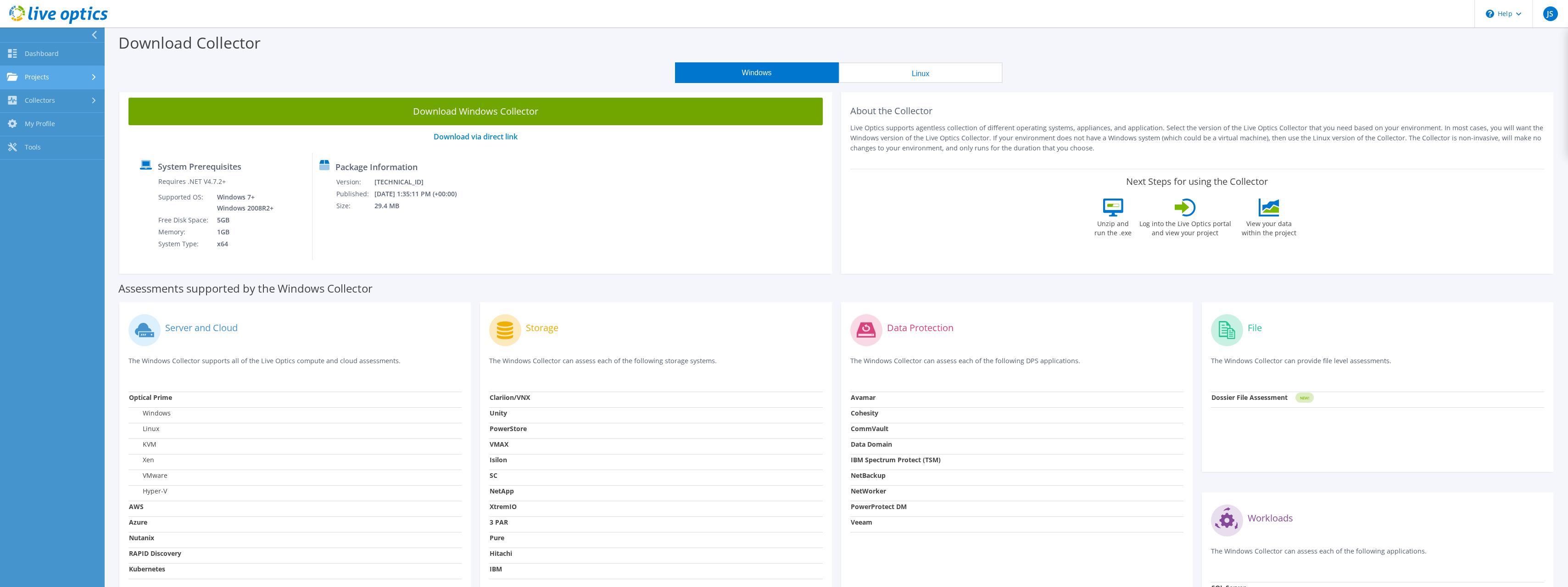
click at [35, 66] on link "Projects" at bounding box center [52, 78] width 104 height 24
click at [49, 62] on link "Dashboard" at bounding box center [52, 54] width 104 height 24
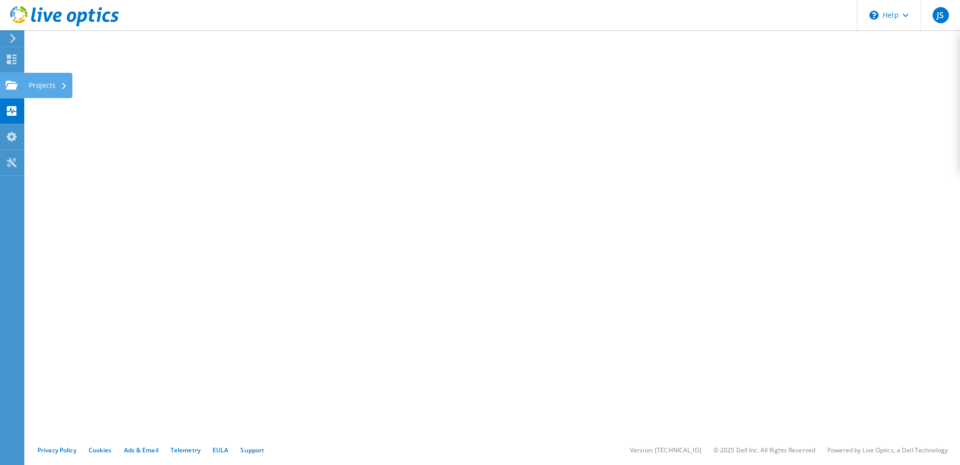
click at [7, 80] on icon at bounding box center [12, 85] width 12 height 10
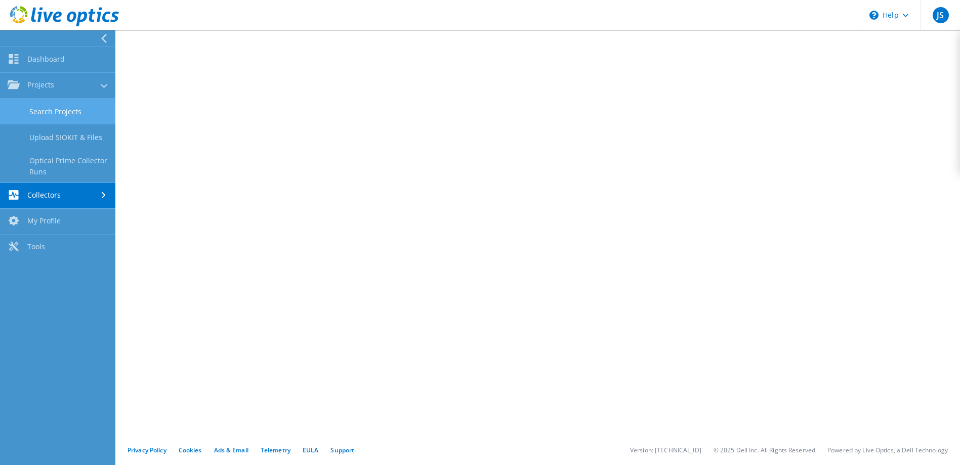
click at [65, 111] on link "Search Projects" at bounding box center [57, 112] width 115 height 26
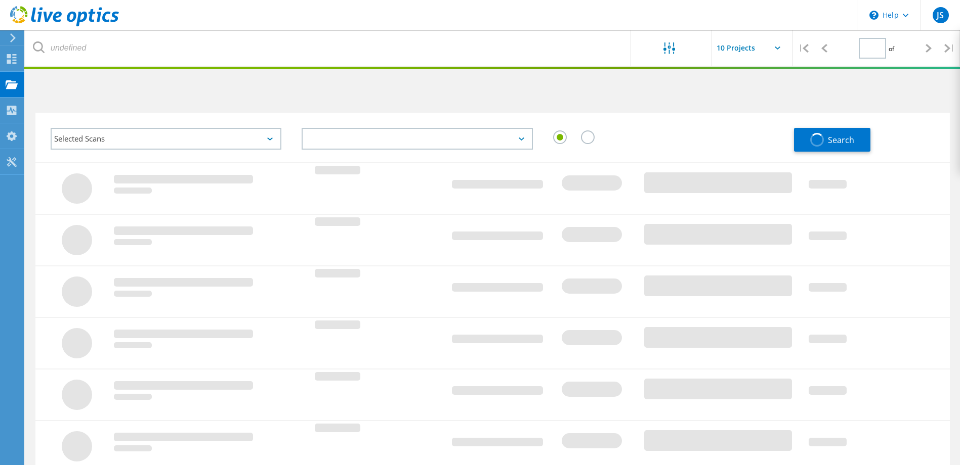
type input "1"
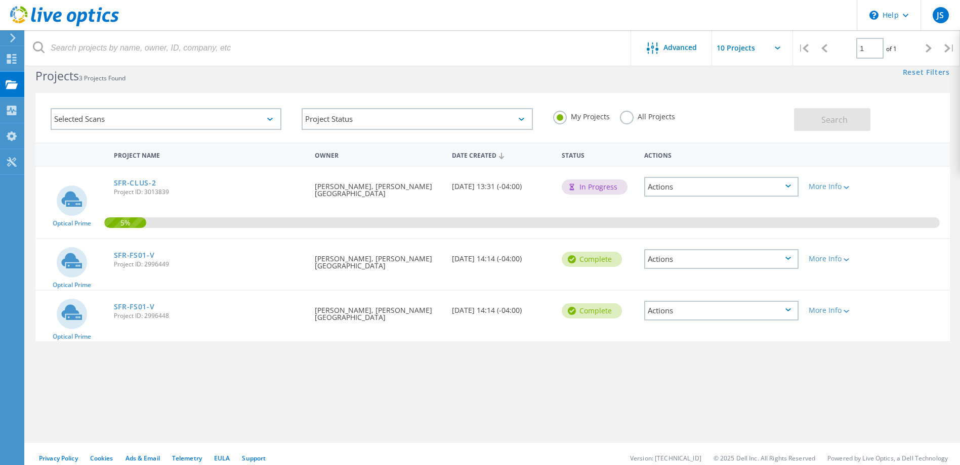
scroll to position [28, 0]
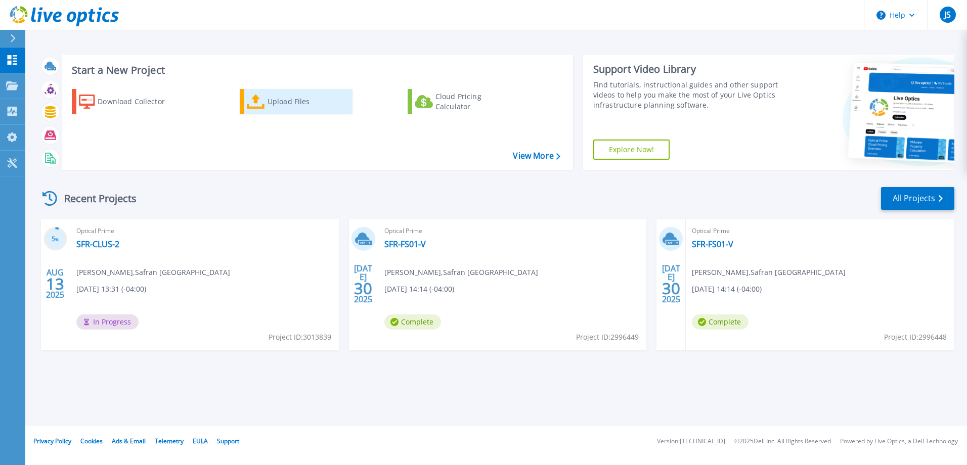
click at [282, 107] on div "Upload Files" at bounding box center [308, 102] width 81 height 20
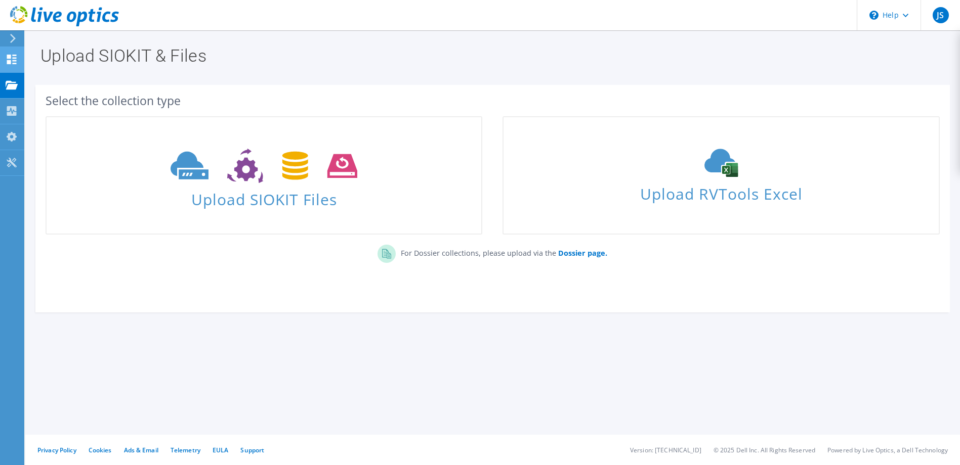
click at [0, 53] on html "JS End User [PERSON_NAME] [PERSON_NAME][EMAIL_ADDRESS][PERSON_NAME][DOMAIN_NAME…" at bounding box center [480, 232] width 960 height 465
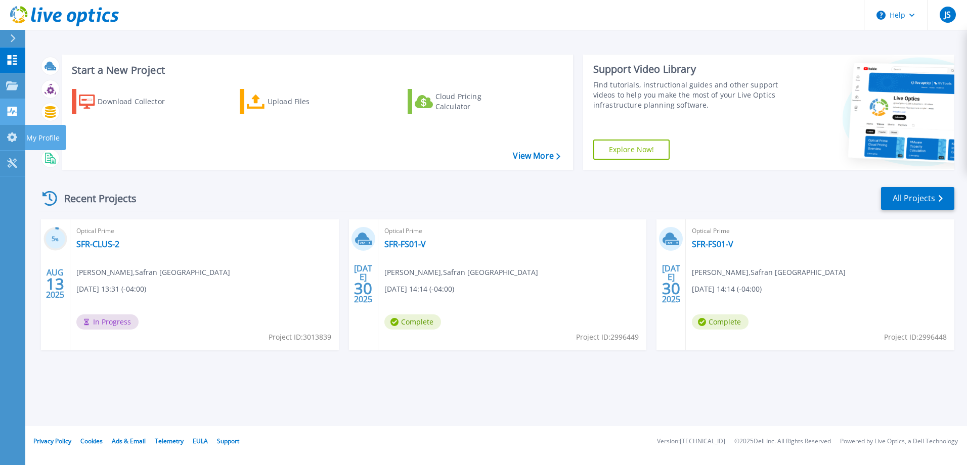
click at [12, 112] on icon at bounding box center [12, 112] width 12 height 10
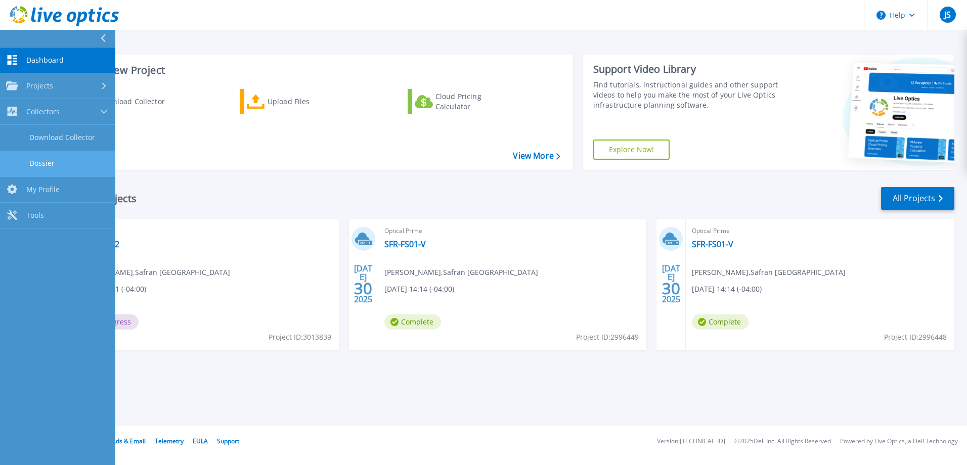
click at [75, 158] on link "Dossier" at bounding box center [57, 164] width 115 height 26
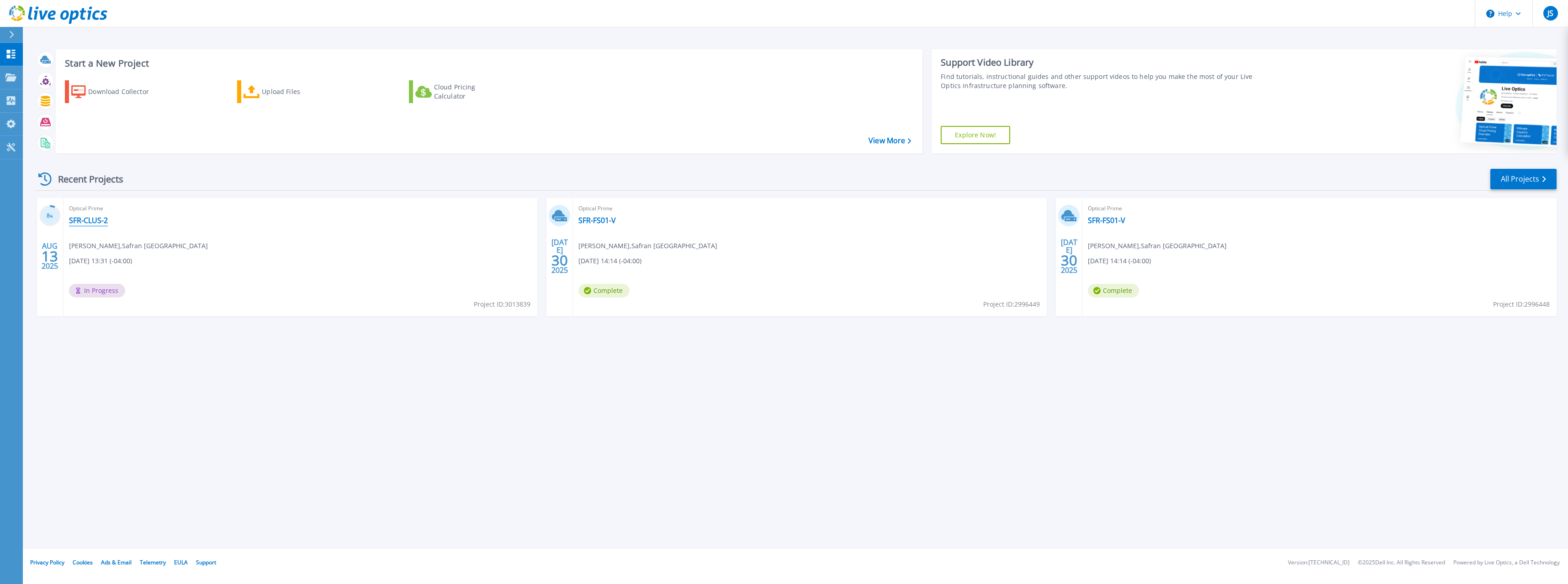
click at [88, 225] on link "SFR-CLUS-2" at bounding box center [88, 220] width 39 height 9
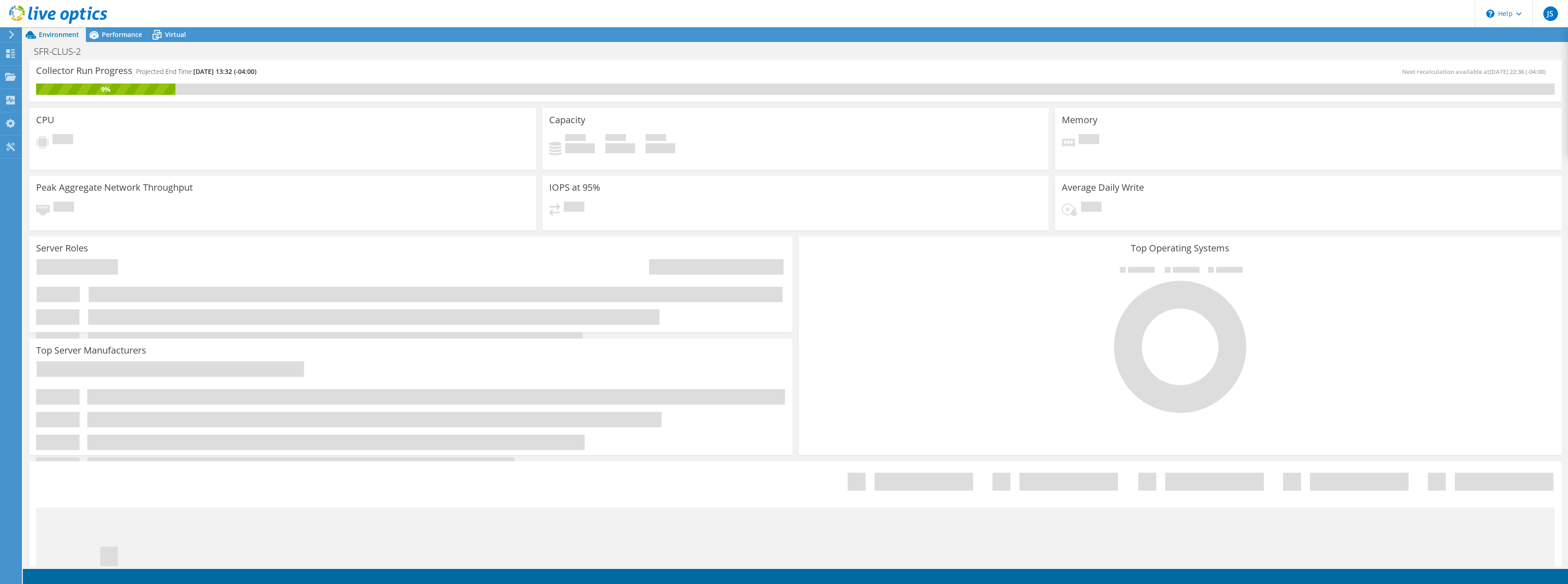
scroll to position [104, 0]
click at [129, 147] on div "Pending" at bounding box center [283, 143] width 493 height 17
click at [137, 34] on span "Performance" at bounding box center [122, 34] width 41 height 9
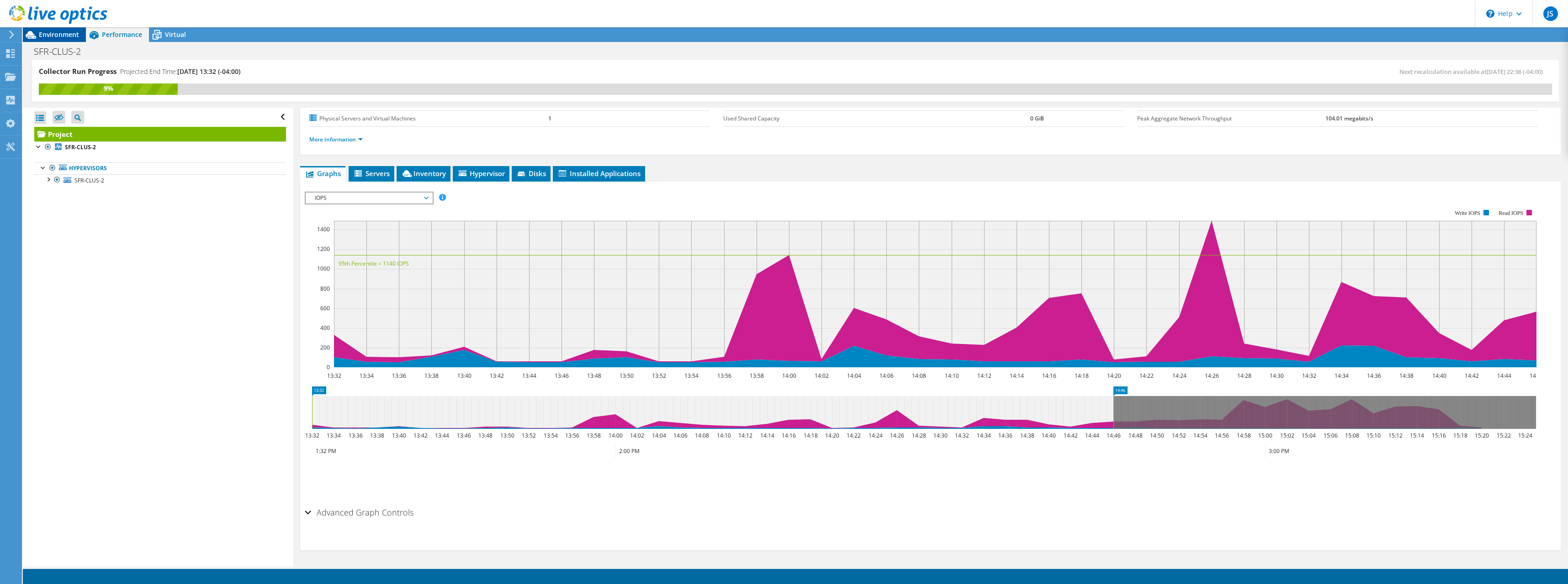
click at [32, 31] on icon at bounding box center [31, 35] width 16 height 16
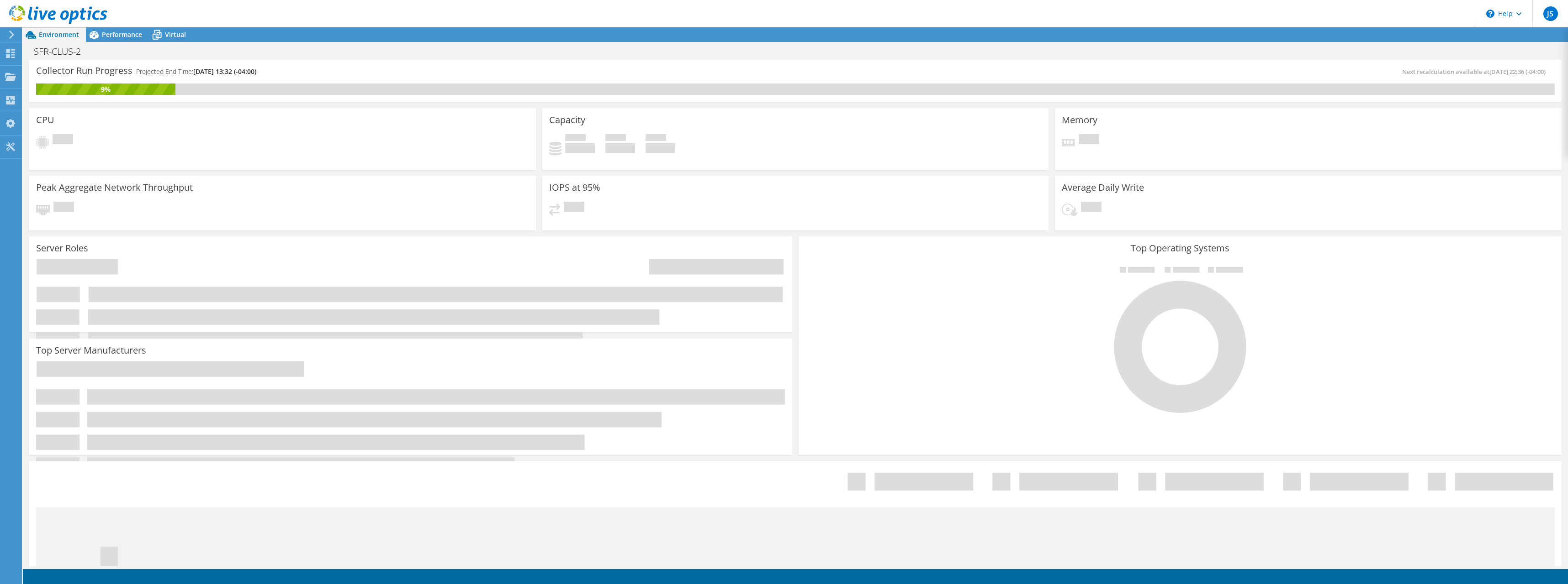
click at [178, 119] on div "CPU Pending" at bounding box center [282, 139] width 507 height 61
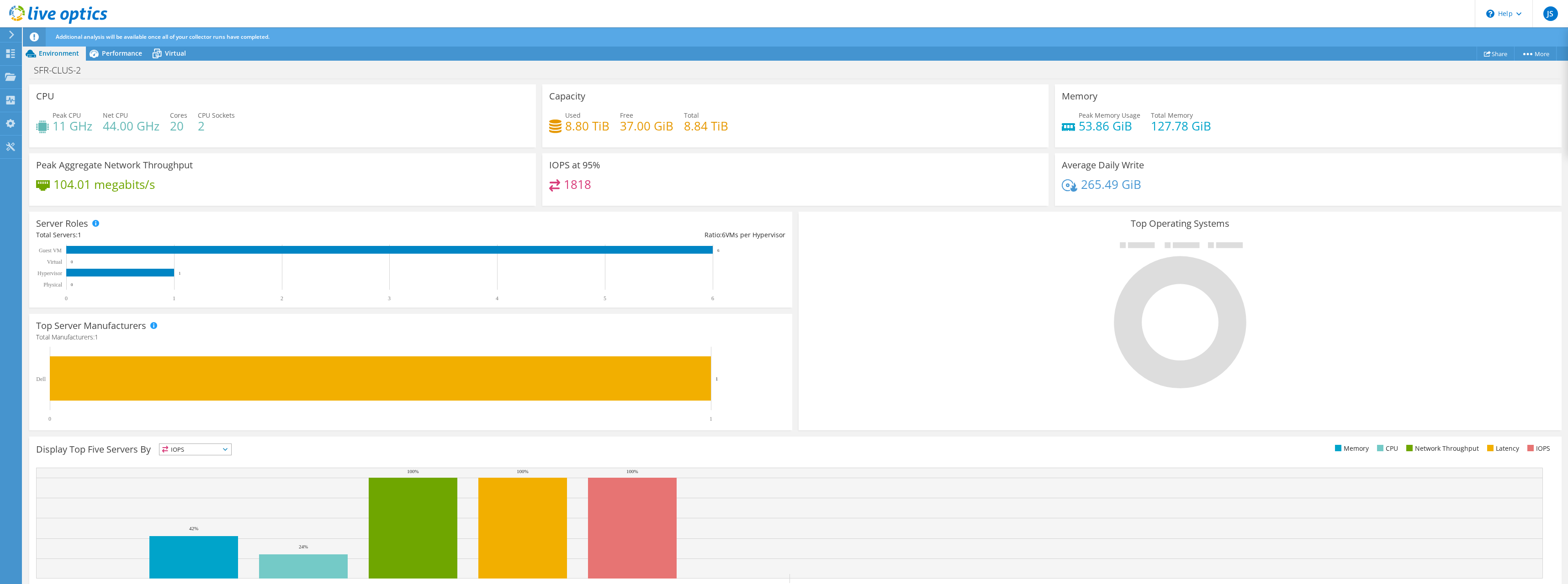
scroll to position [79, 0]
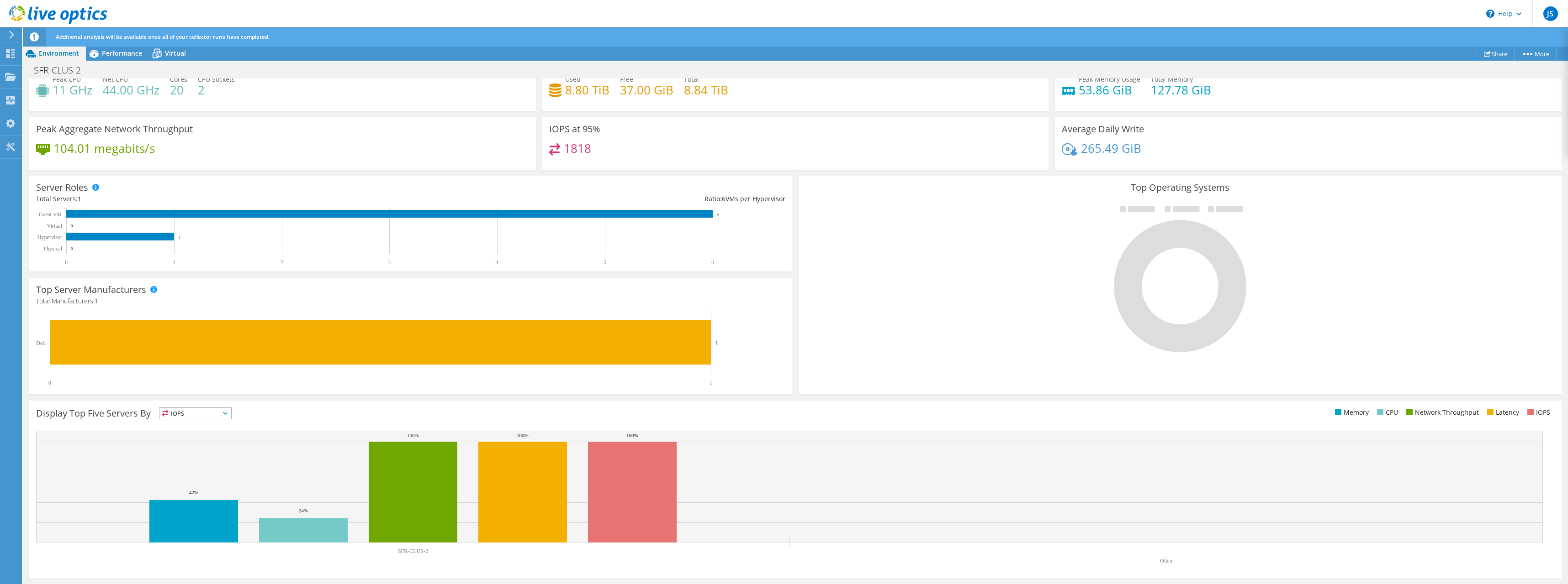
click at [223, 417] on span "IOPS" at bounding box center [195, 413] width 71 height 11
click at [212, 433] on li "Memory" at bounding box center [195, 438] width 71 height 13
